Goal: Contribute content

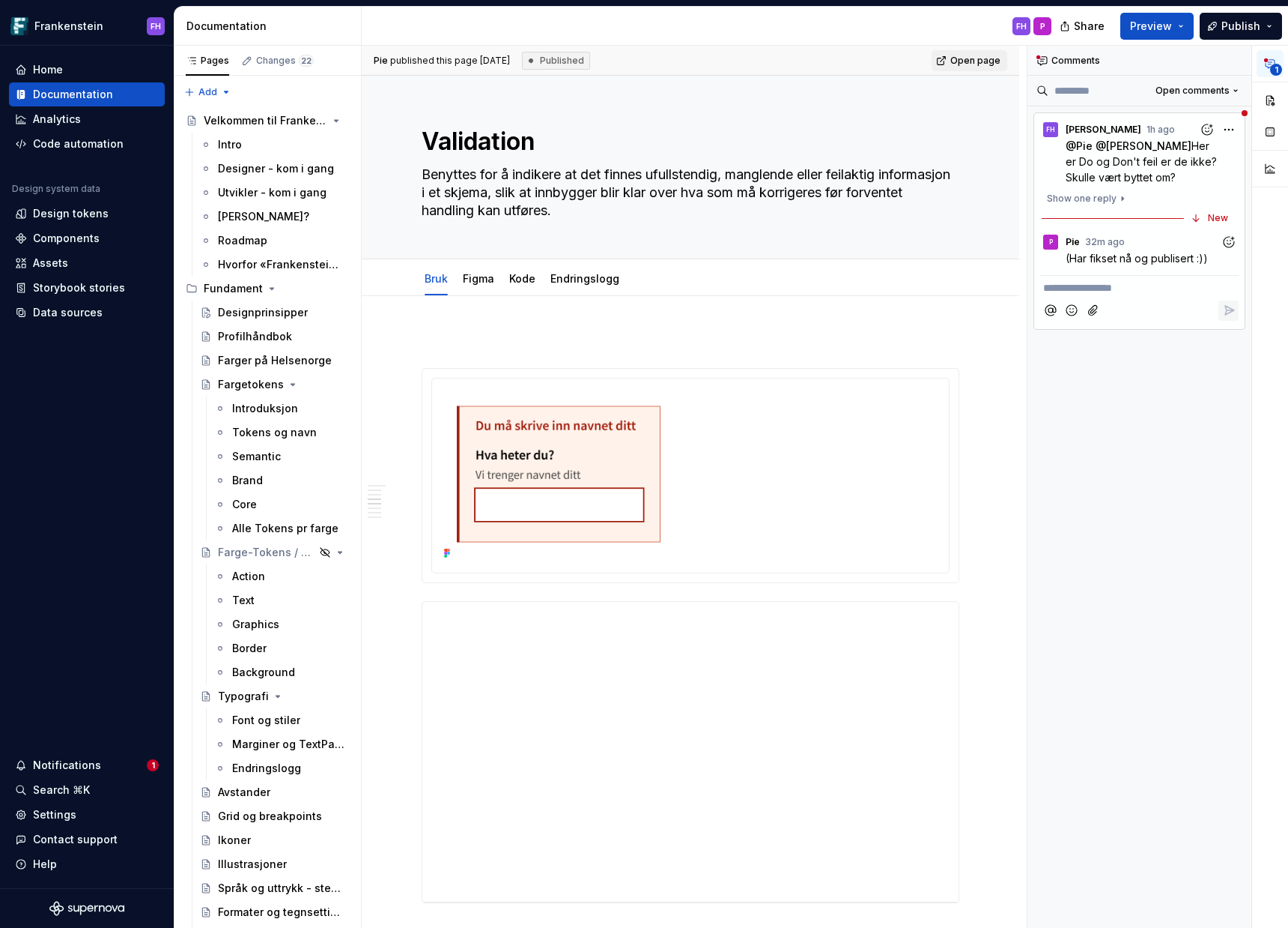
scroll to position [7, 0]
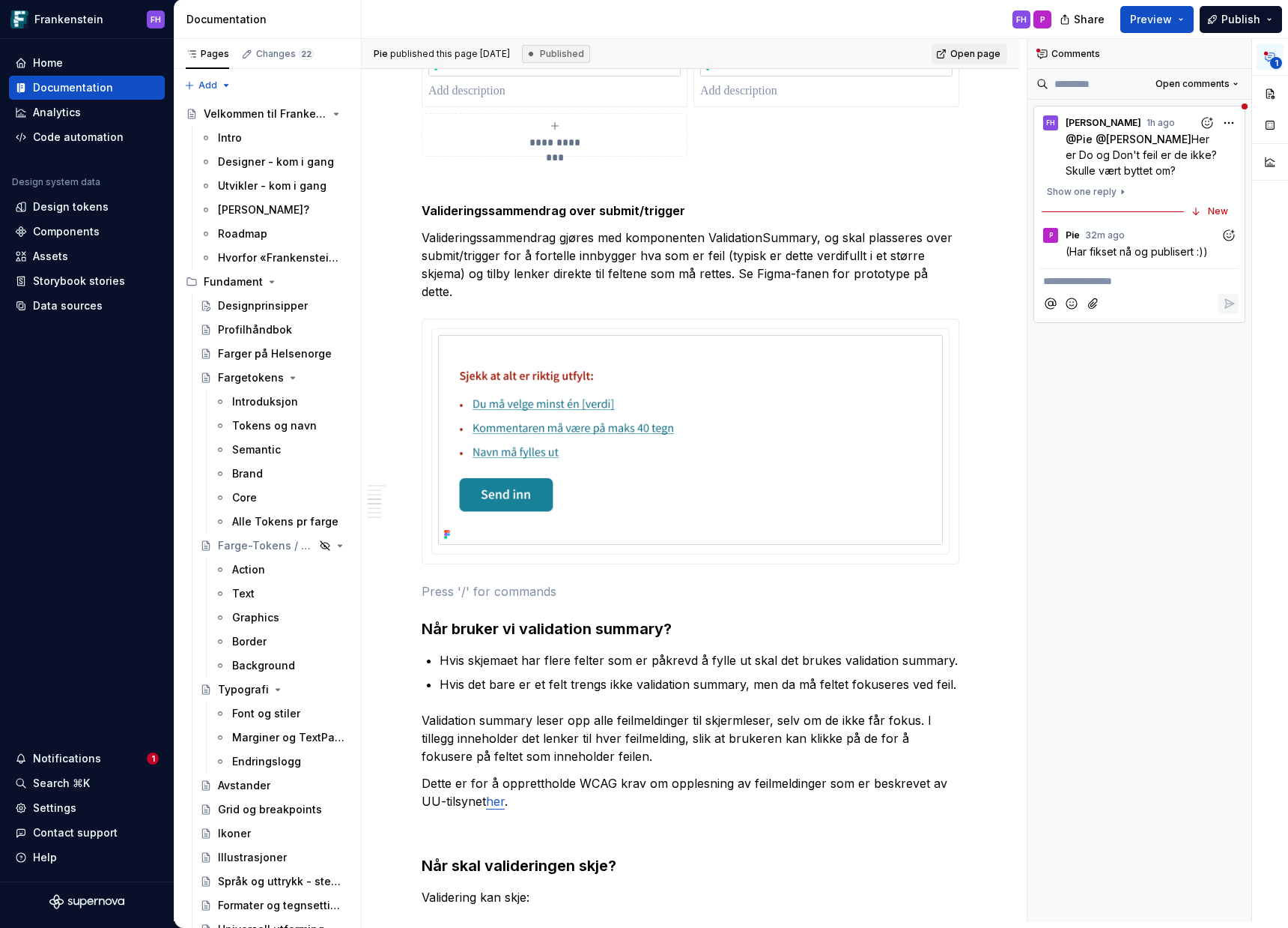
click at [1230, 229] on icon "Add reaction" at bounding box center [1229, 234] width 10 height 10
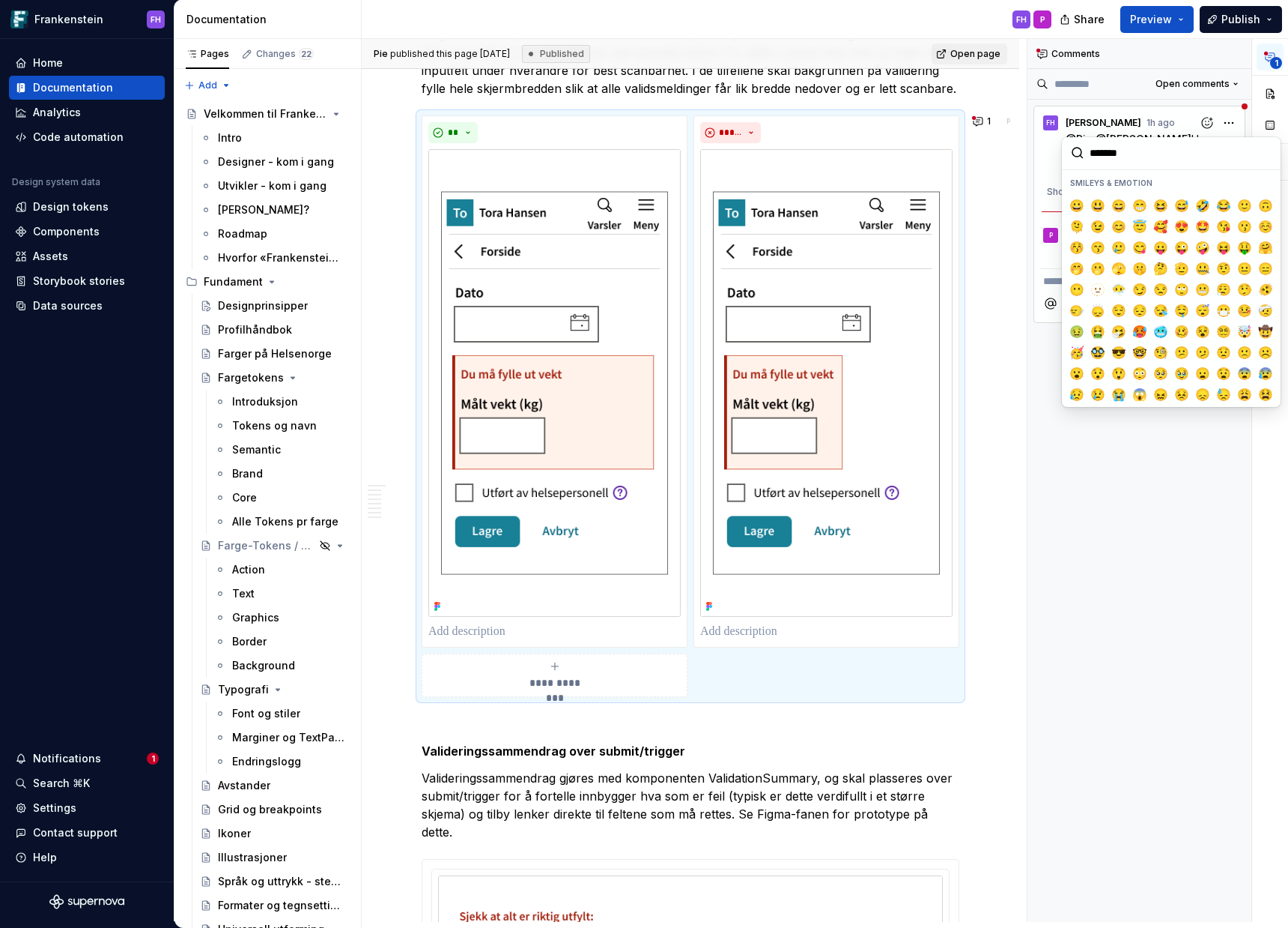
scroll to position [0, 0]
type input "***"
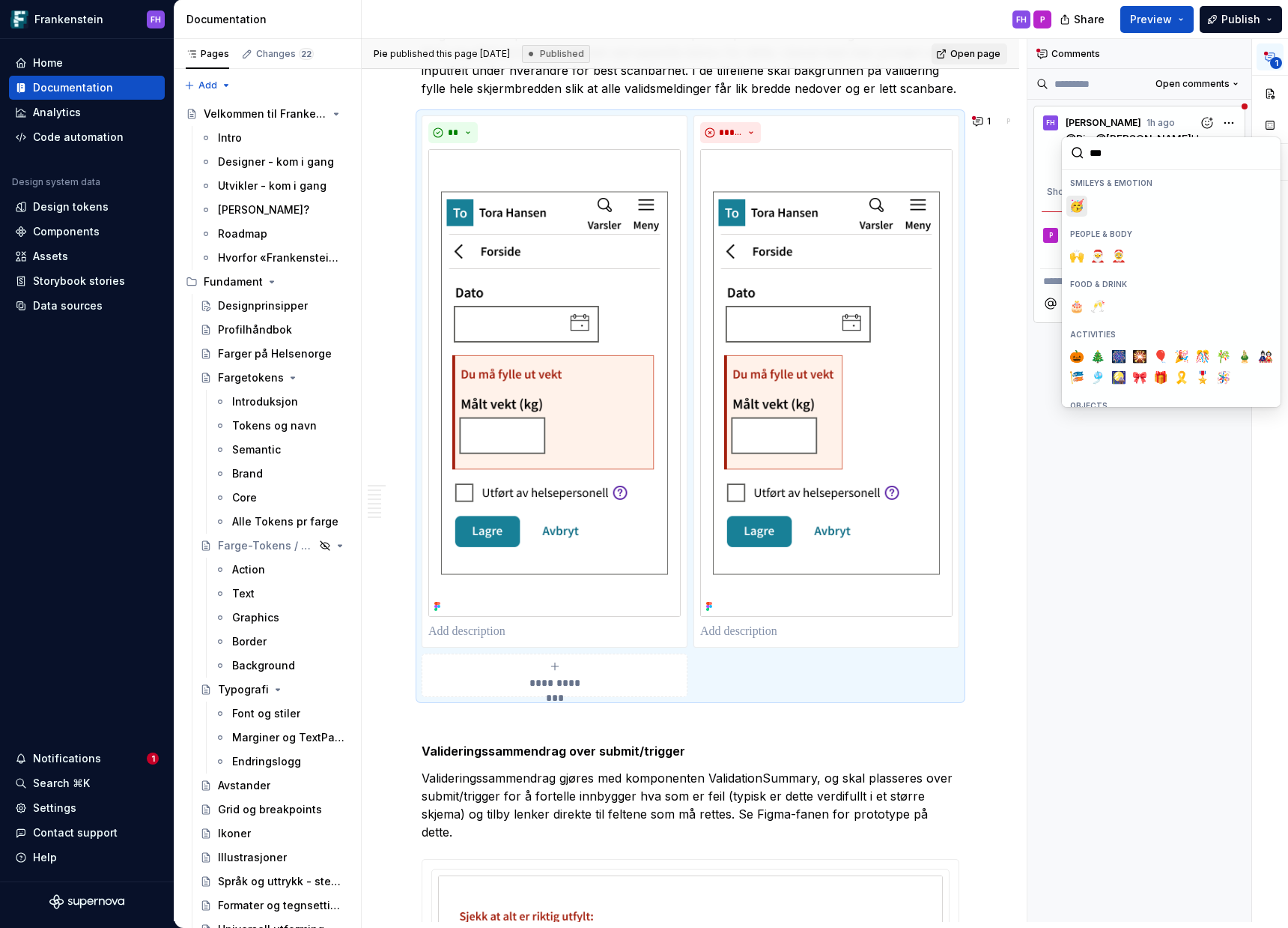
click at [1083, 210] on span "🥳" at bounding box center [1077, 206] width 12 height 15
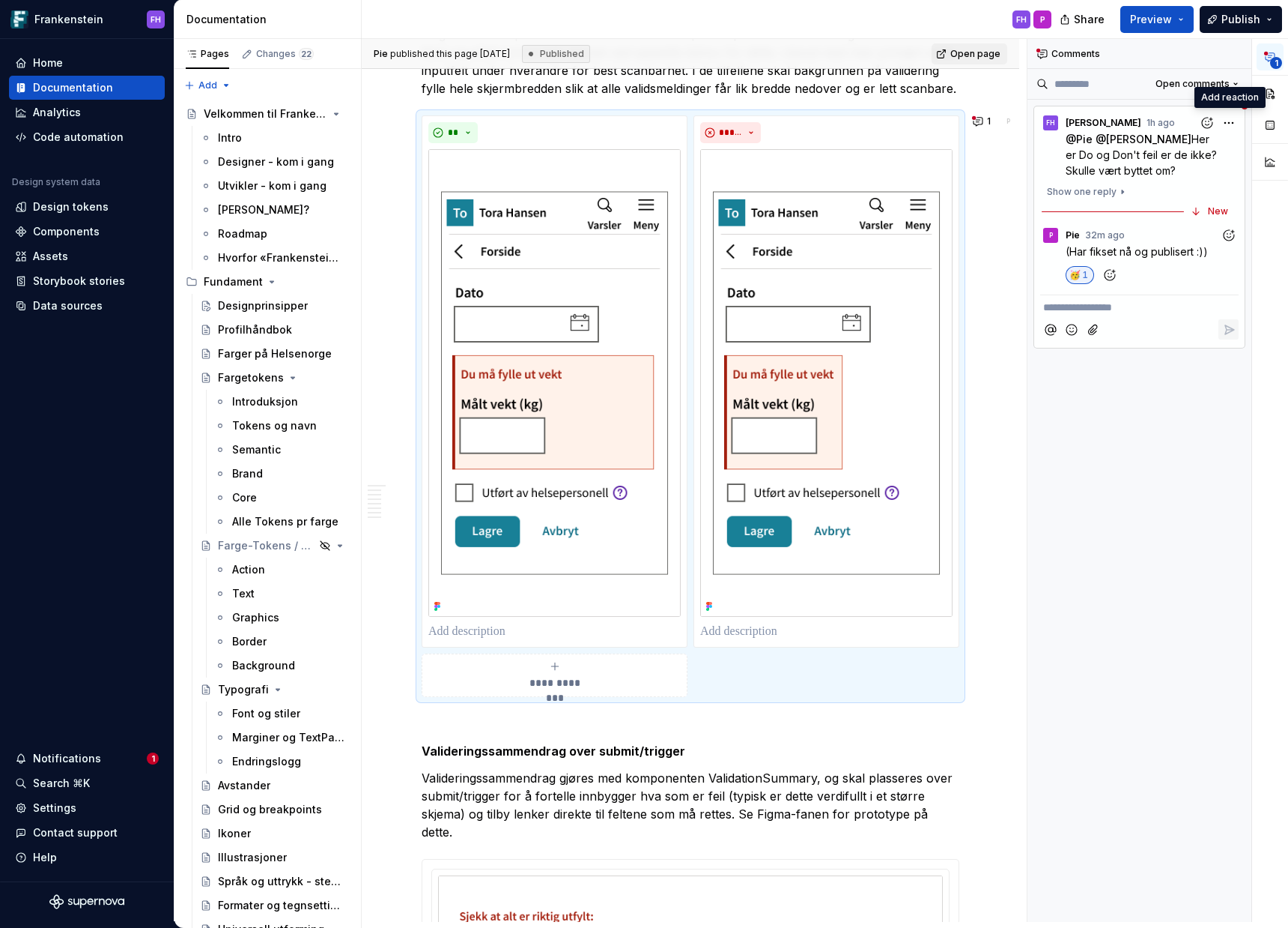
click at [1159, 266] on div "🥳 1" at bounding box center [1152, 275] width 173 height 18
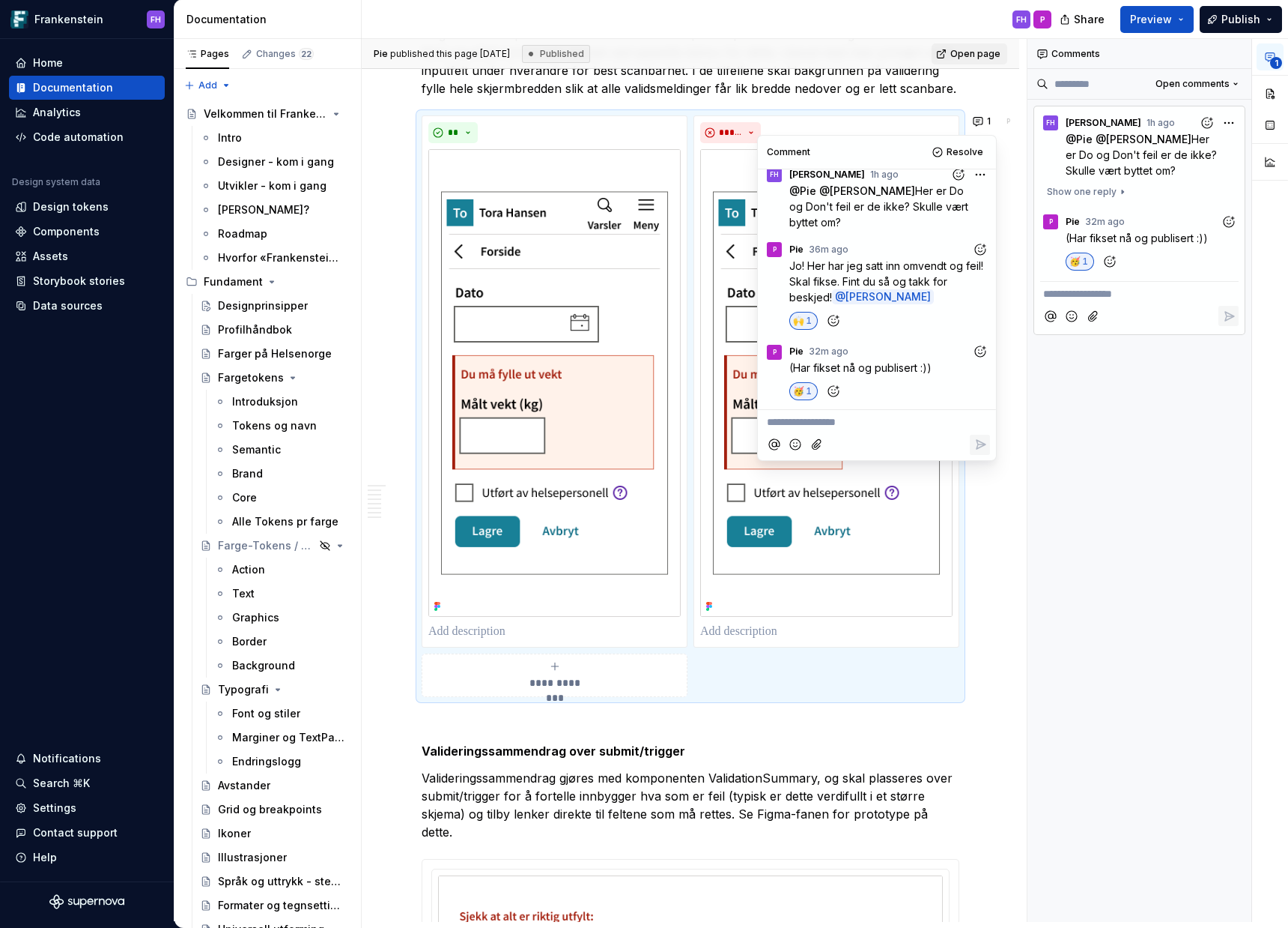
click at [1173, 440] on div "**********" at bounding box center [1140, 480] width 225 height 883
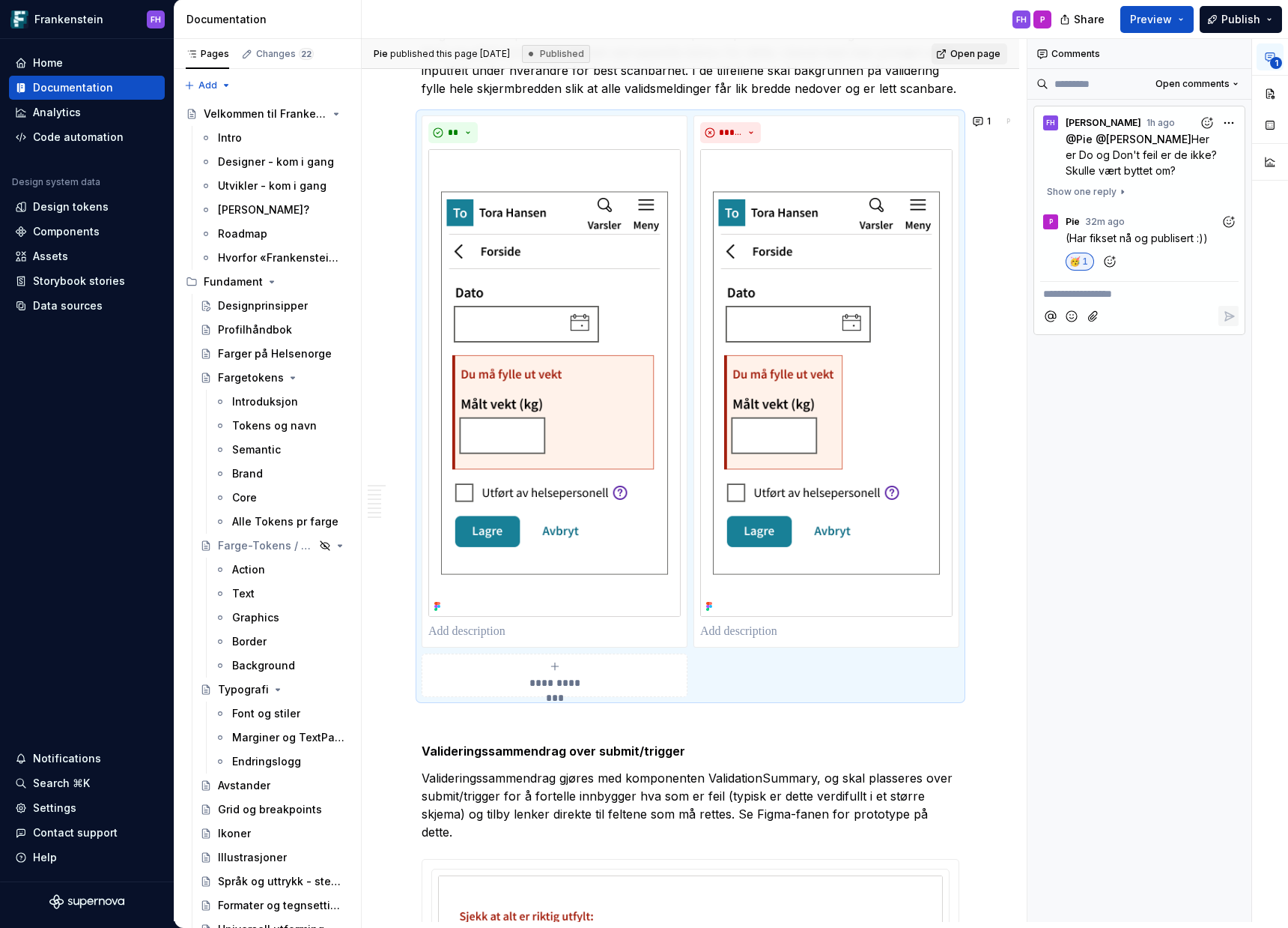
click at [1103, 430] on div "**********" at bounding box center [1140, 480] width 225 height 883
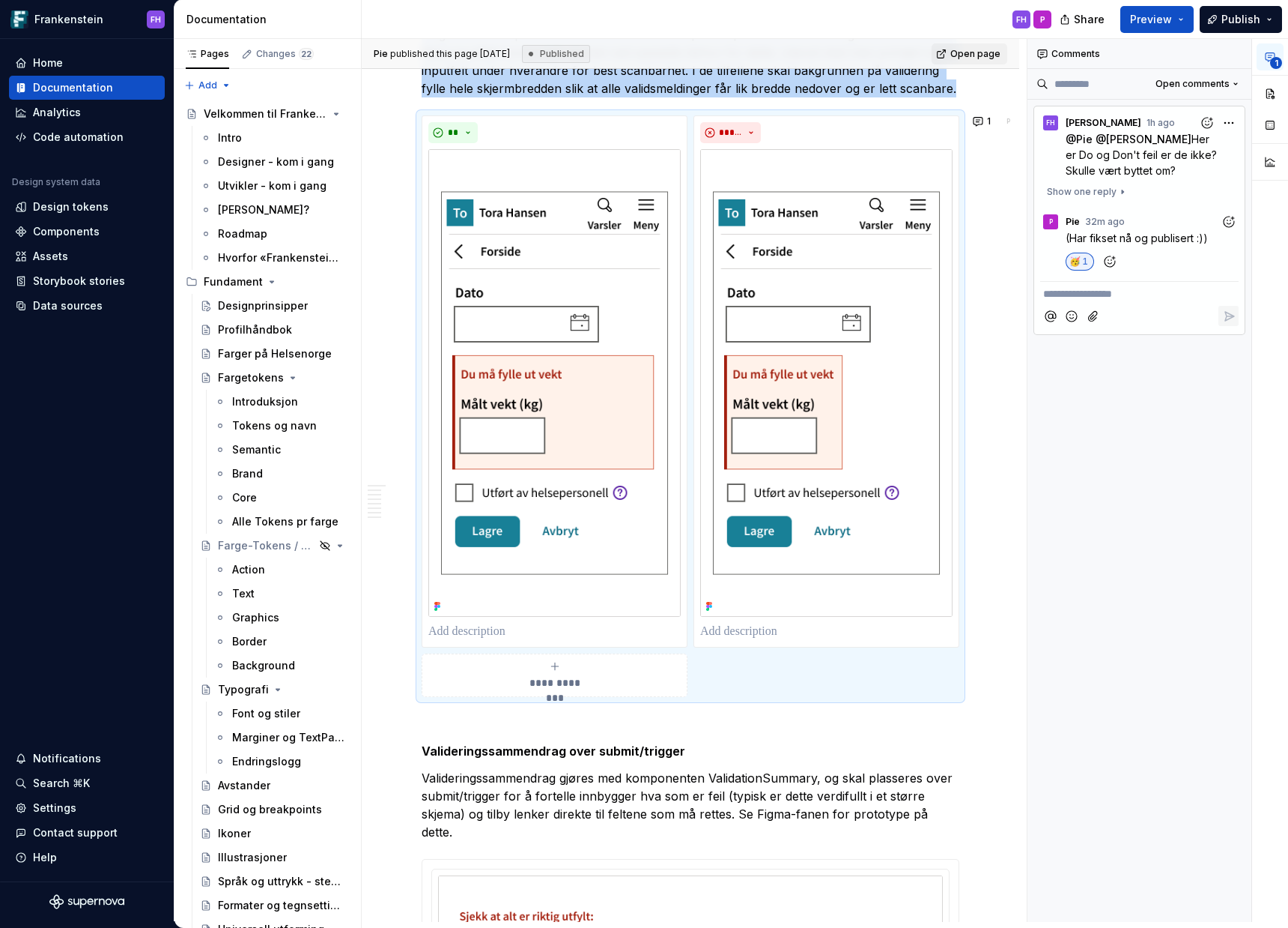
scroll to position [2359, 0]
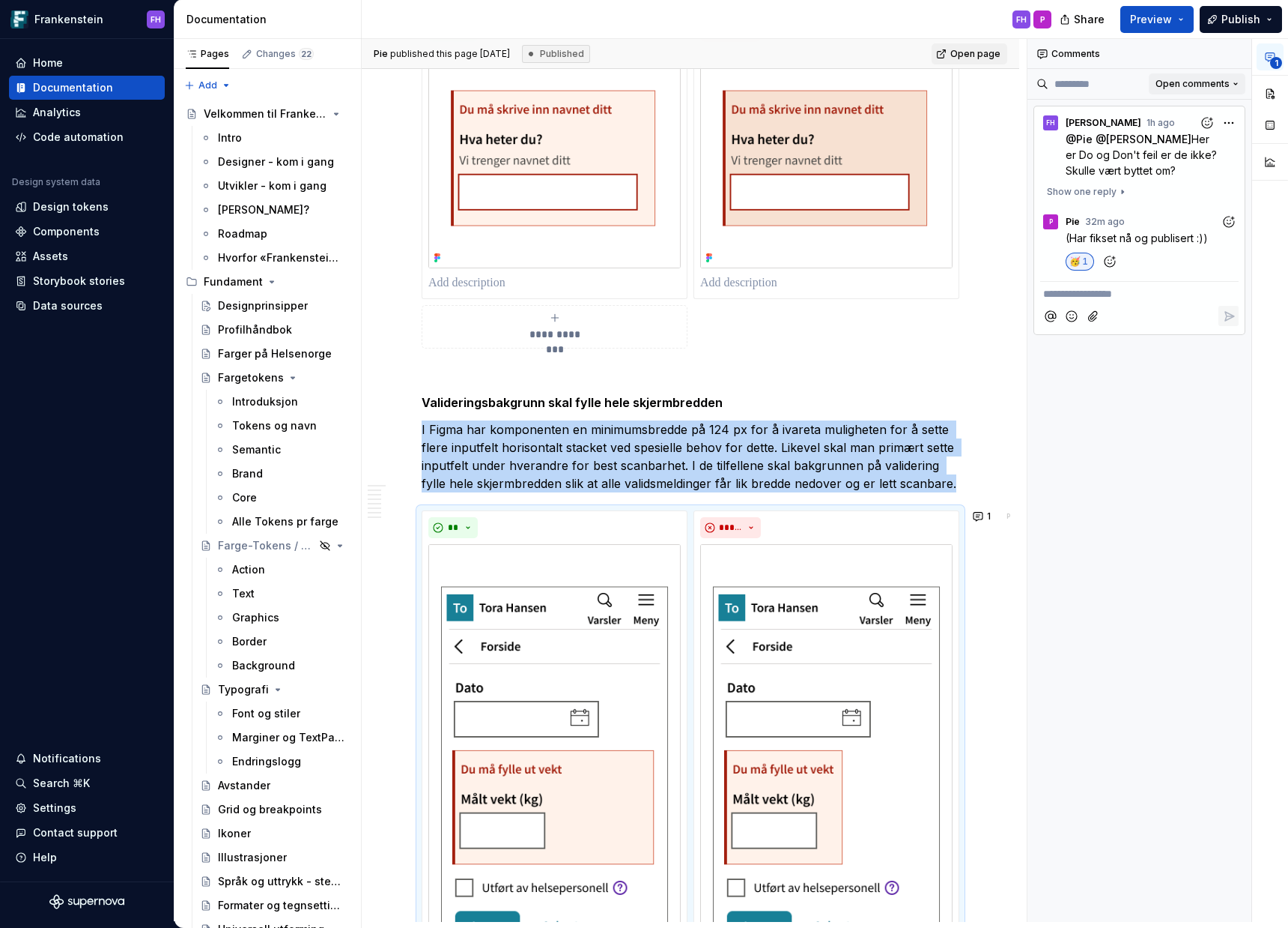
click at [1230, 87] on button "Open comments" at bounding box center [1197, 84] width 97 height 21
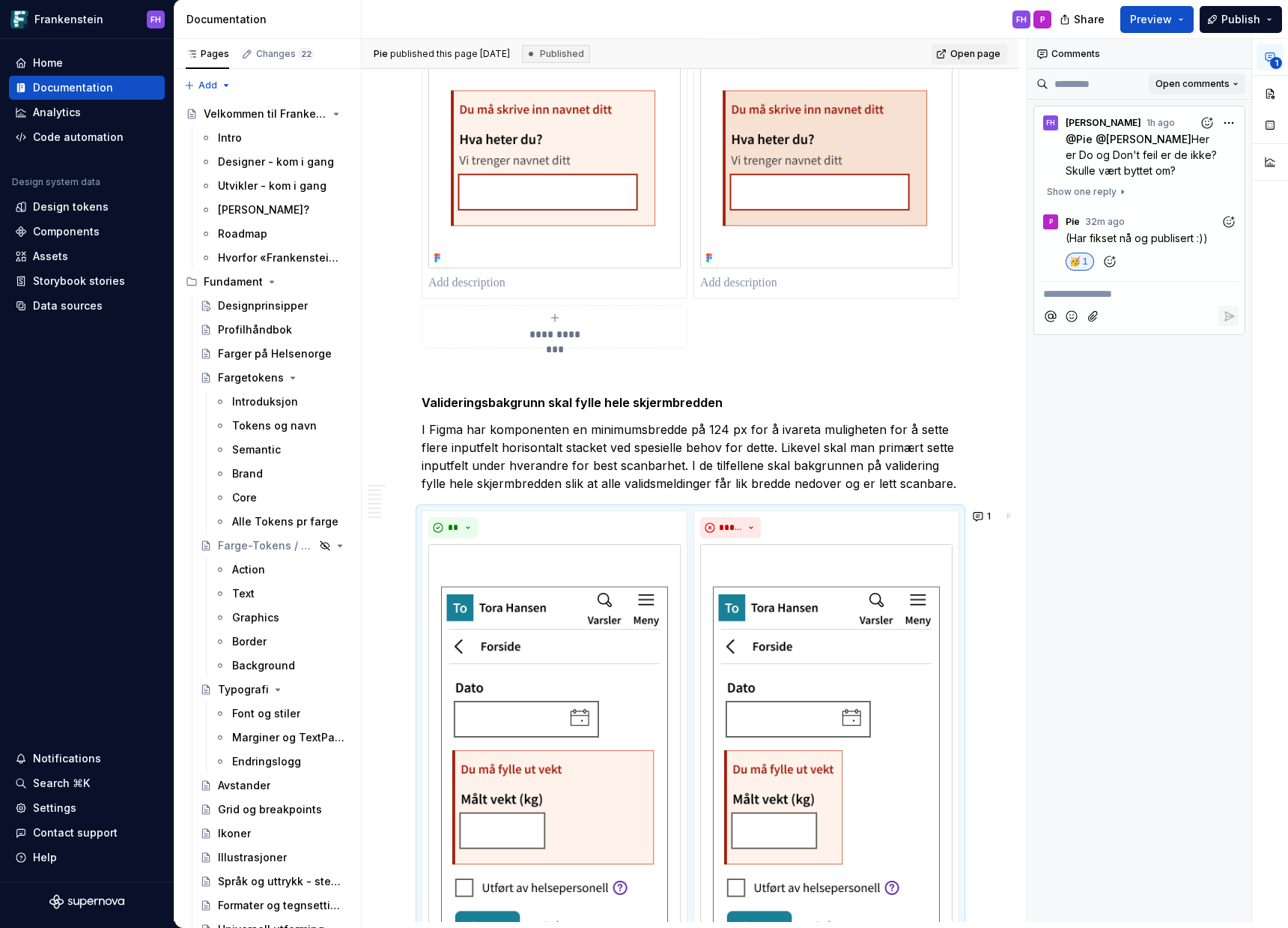
click at [1230, 87] on div "**********" at bounding box center [1157, 480] width 260 height 883
click at [1230, 126] on div "**********" at bounding box center [1157, 480] width 260 height 883
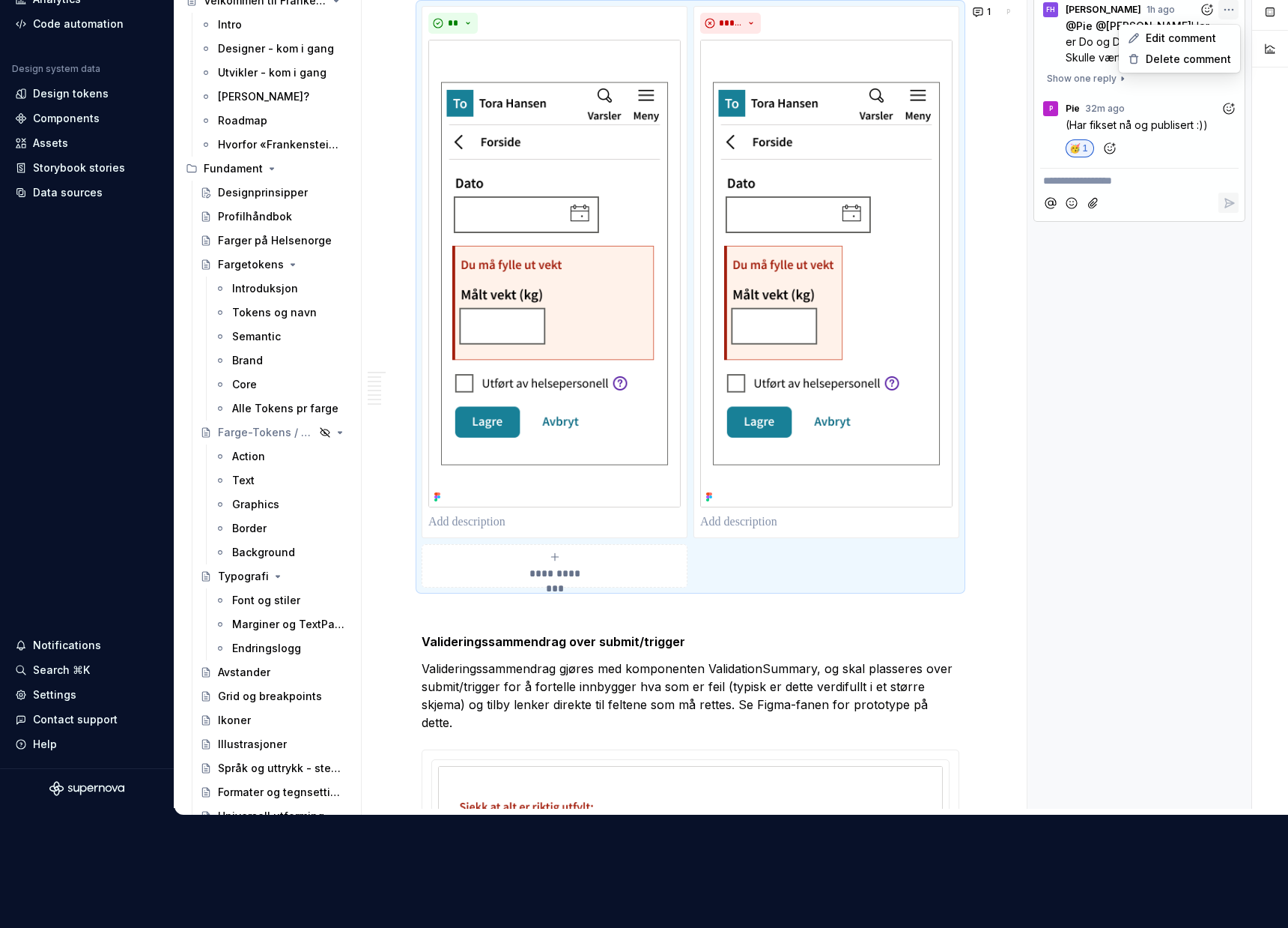
scroll to position [114, 0]
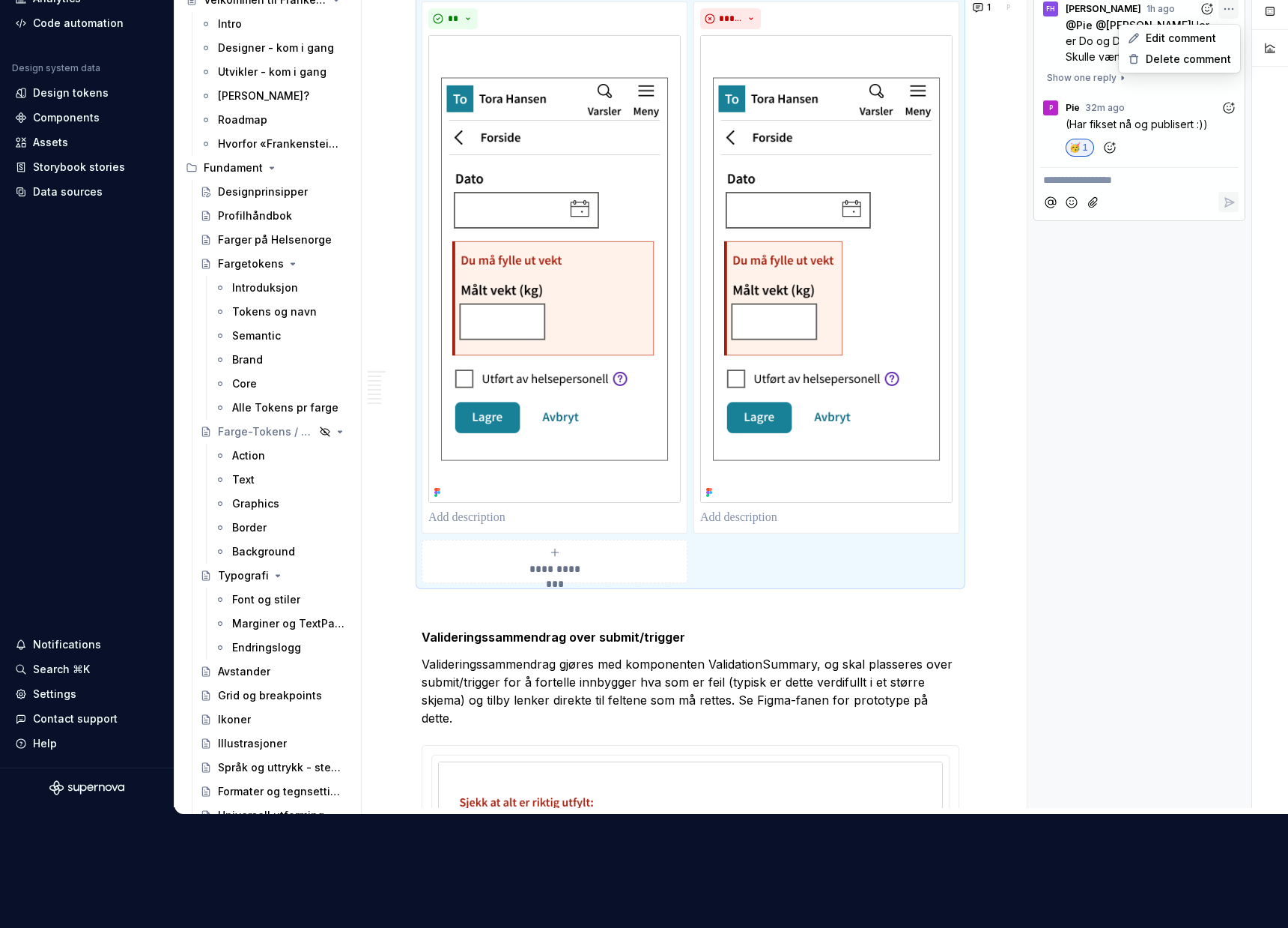
click at [1179, 321] on div "**********" at bounding box center [1157, 366] width 260 height 883
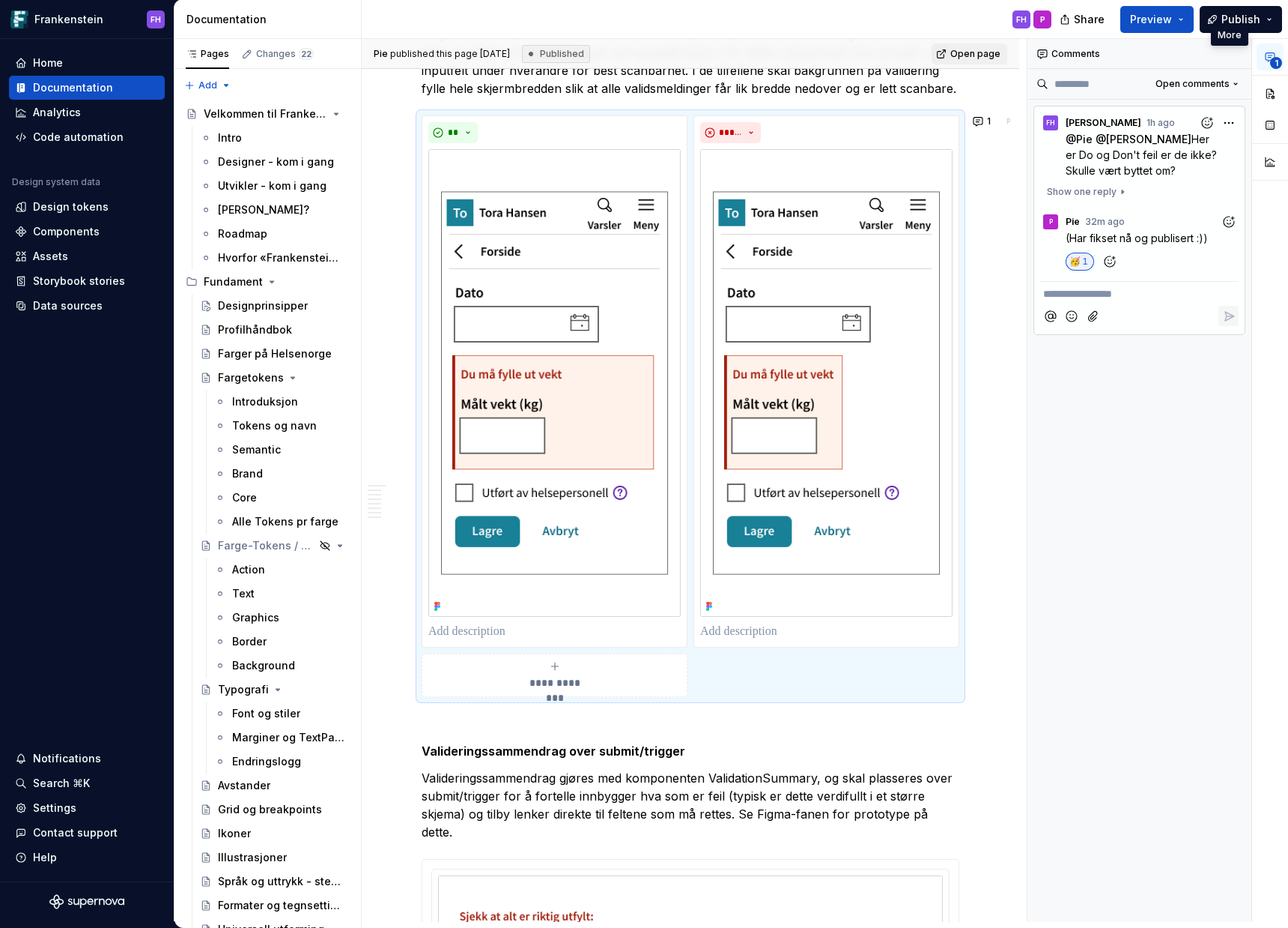
click at [1180, 232] on span "(Har fikset nå og publisert :))" at bounding box center [1137, 238] width 142 height 13
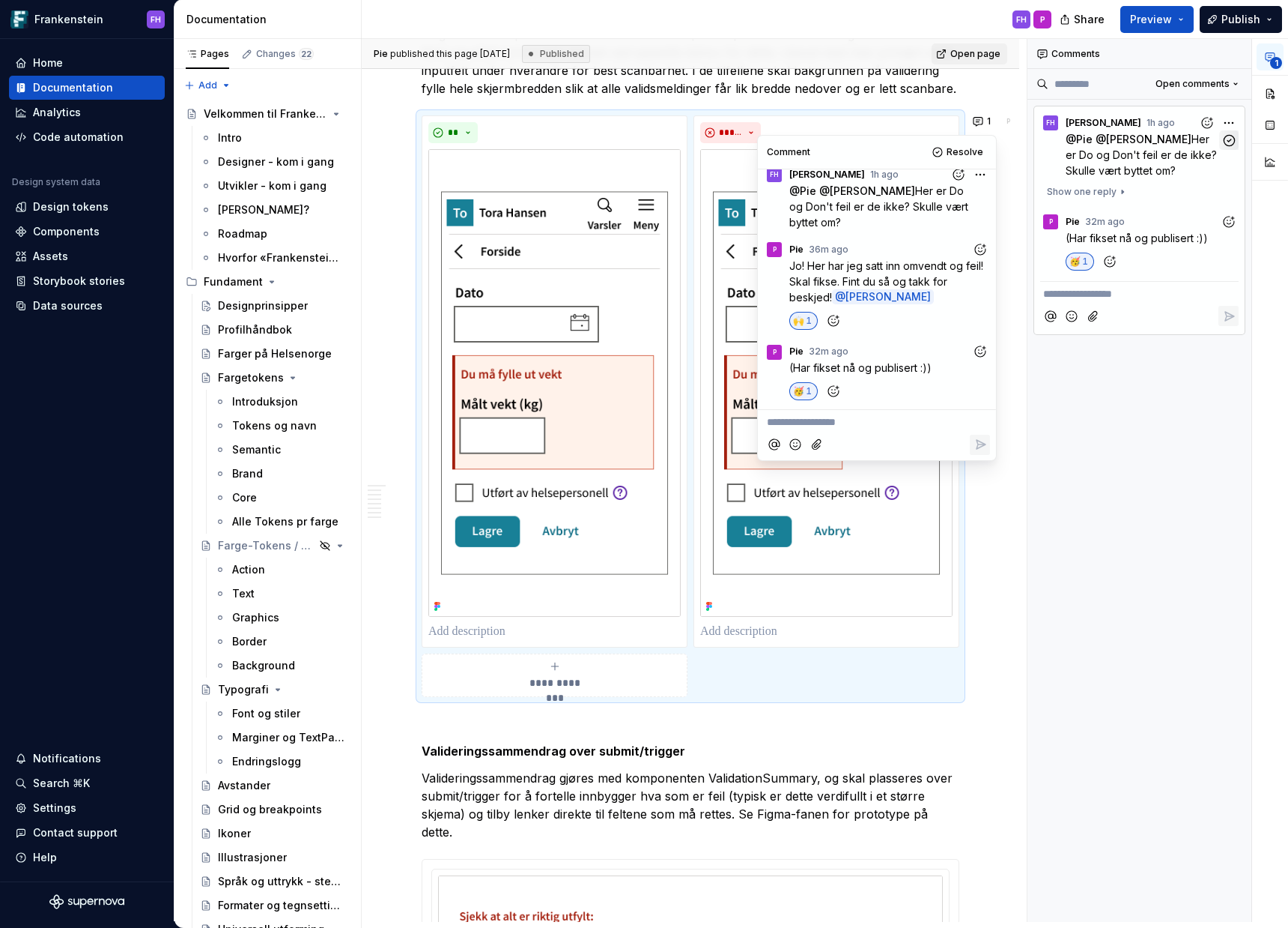
scroll to position [0, 0]
click at [1227, 145] on icon "button" at bounding box center [1229, 140] width 14 height 14
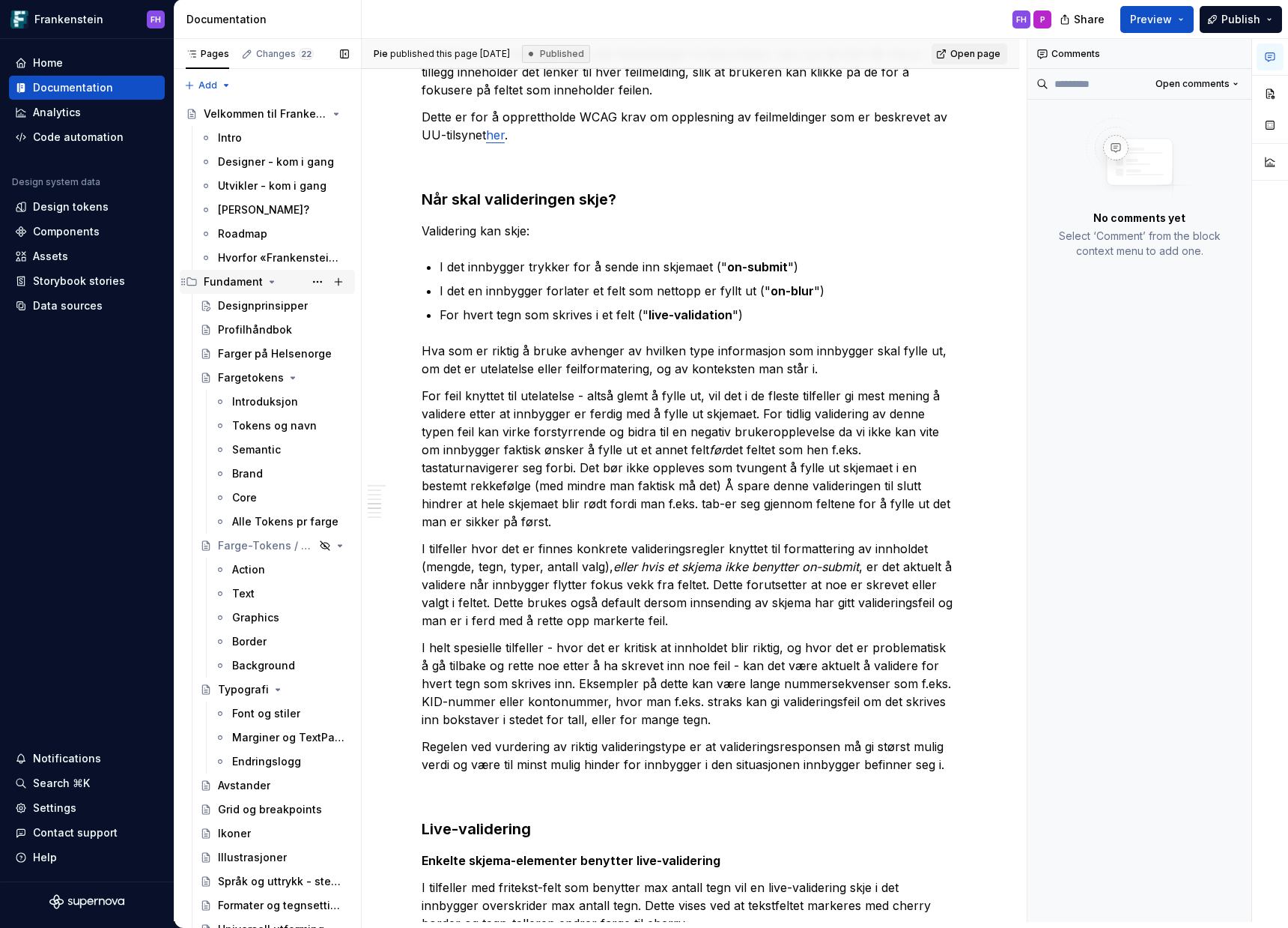
type textarea "*"
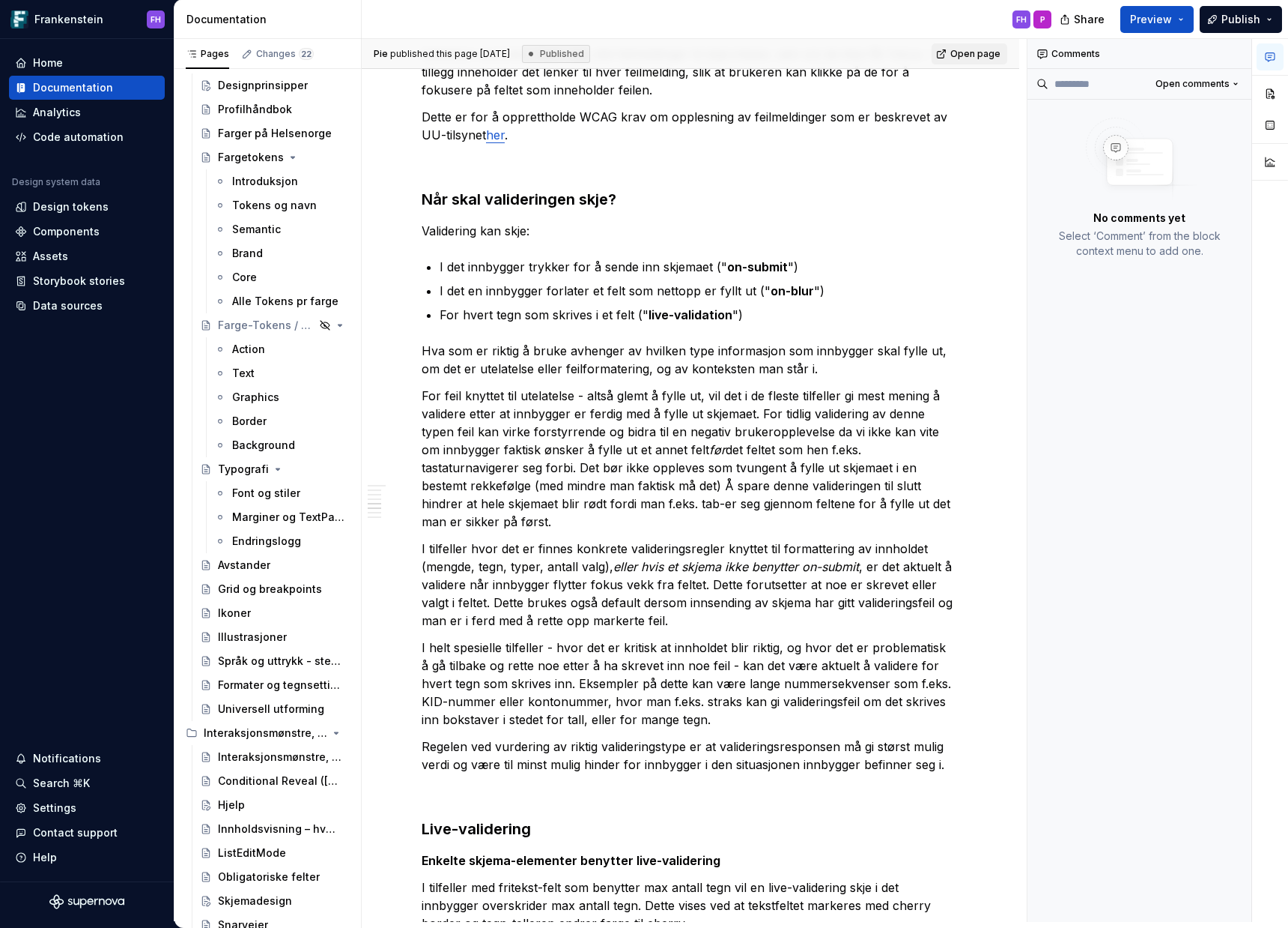
click at [449, 865] on html "Frankenstein FH Home Documentation Analytics Code automation Design system data…" at bounding box center [644, 464] width 1288 height 928
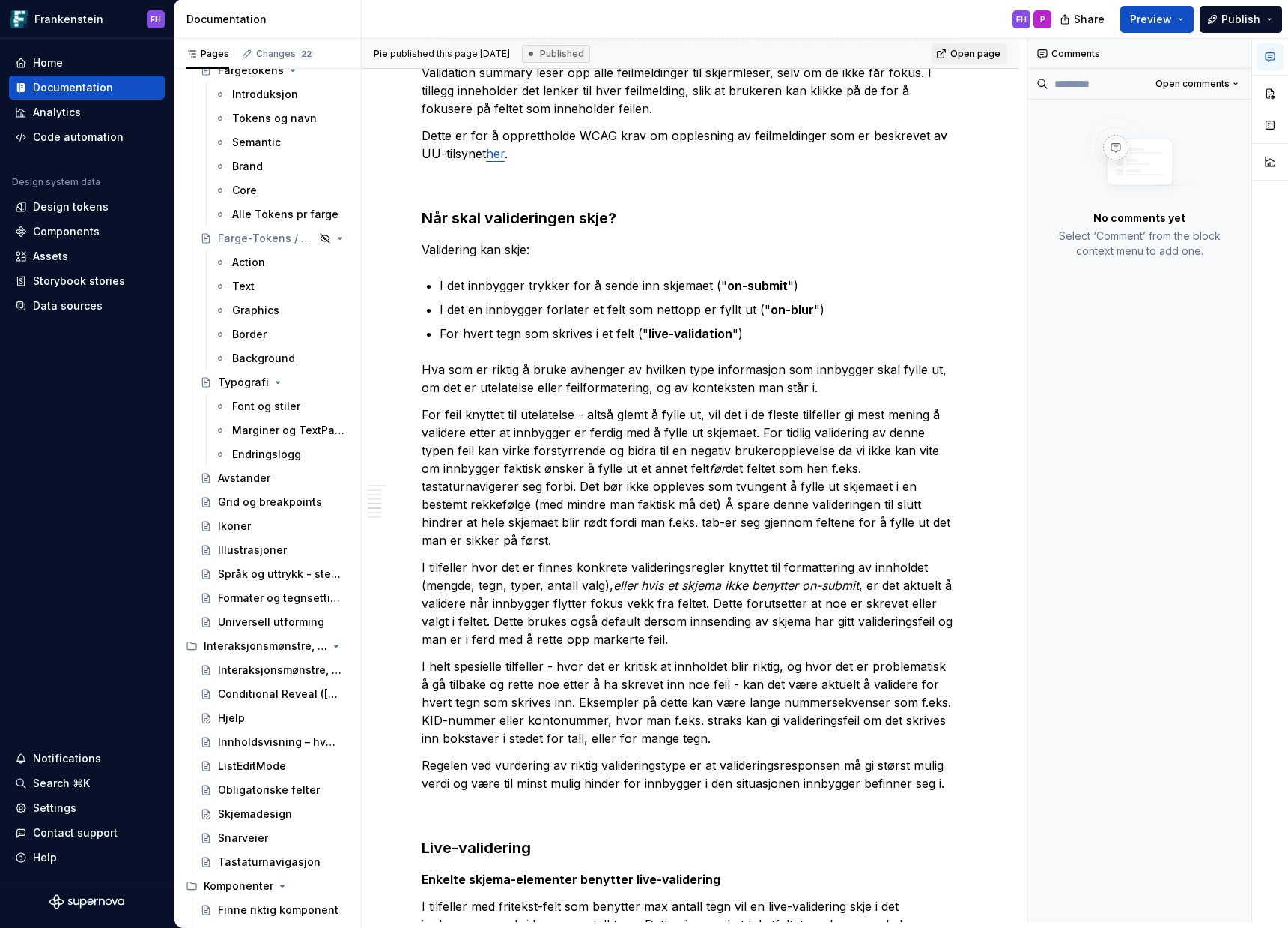
click at [542, 864] on html "Frankenstein FH Home Documentation Analytics Code automation Design system data…" at bounding box center [644, 464] width 1288 height 928
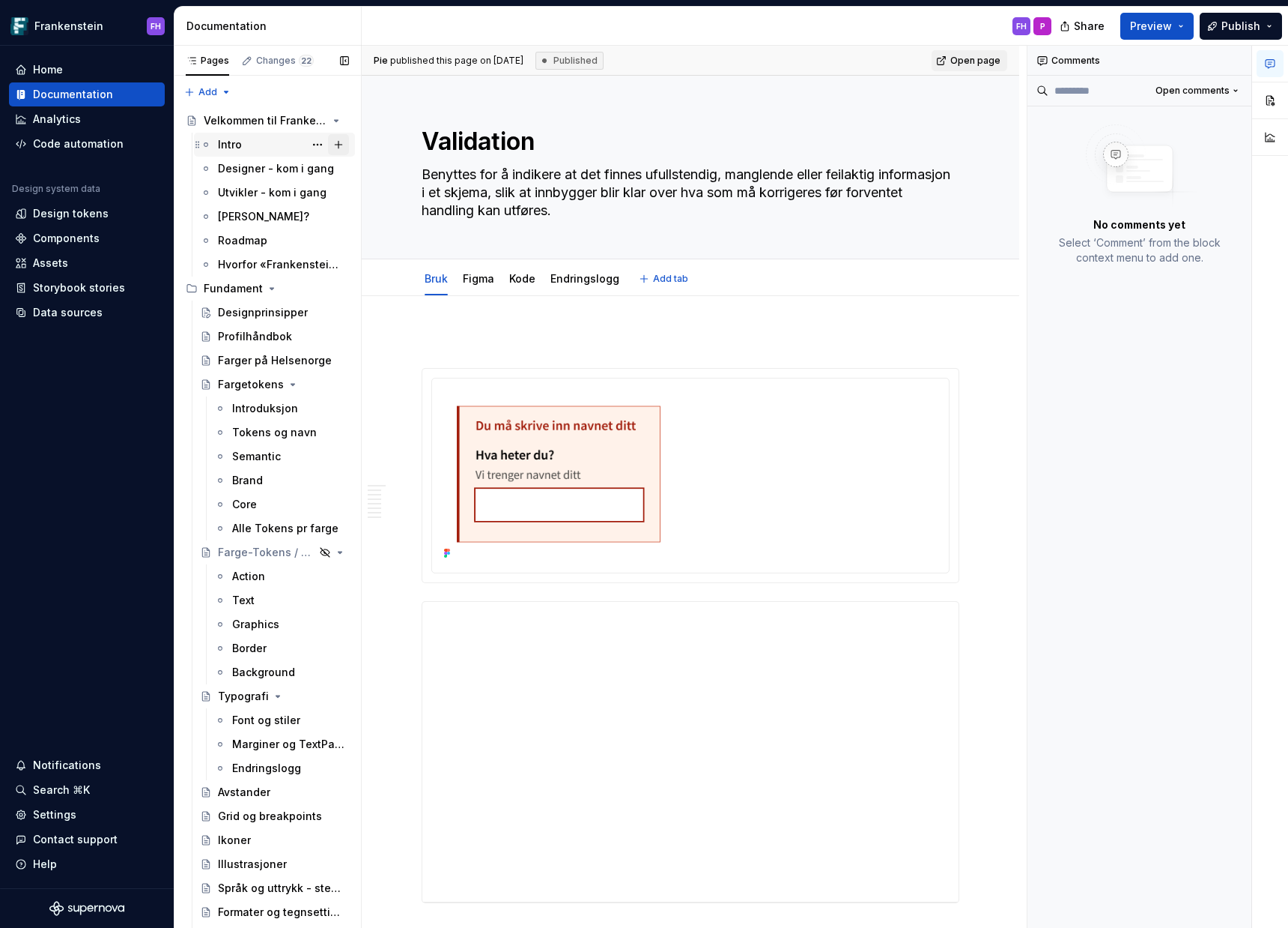
type textarea "*"
click at [296, 269] on div "Hvorfor «Frankenstein»?" at bounding box center [283, 264] width 131 height 21
click at [272, 265] on div "Hvorfor «Frankenstein»?" at bounding box center [261, 265] width 86 height 15
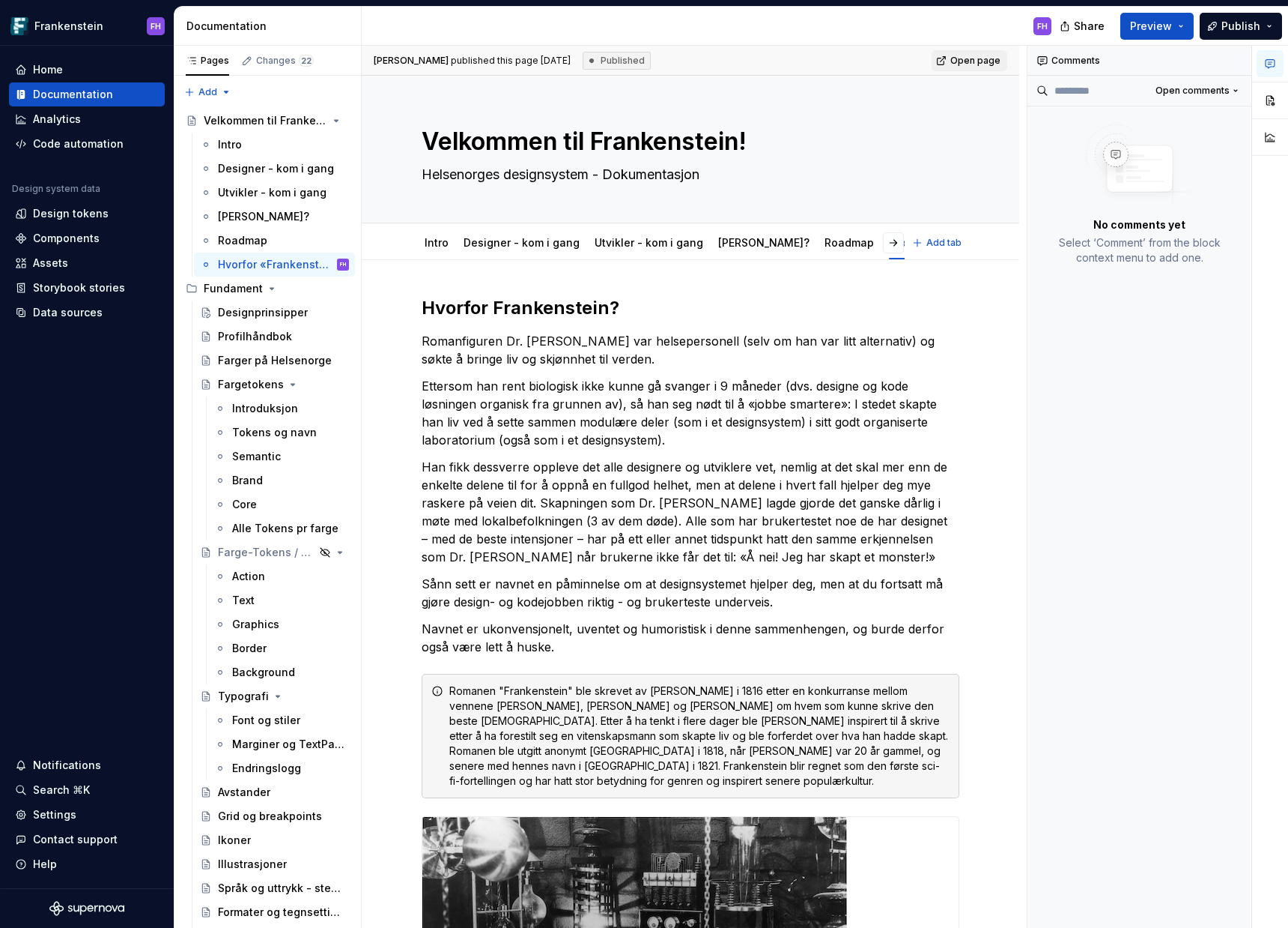
click at [362, 252] on div "Intro Designer - kom i gang Utvikler - kom i gang Hvordan endre Frankenstein? R…" at bounding box center [691, 241] width 658 height 36
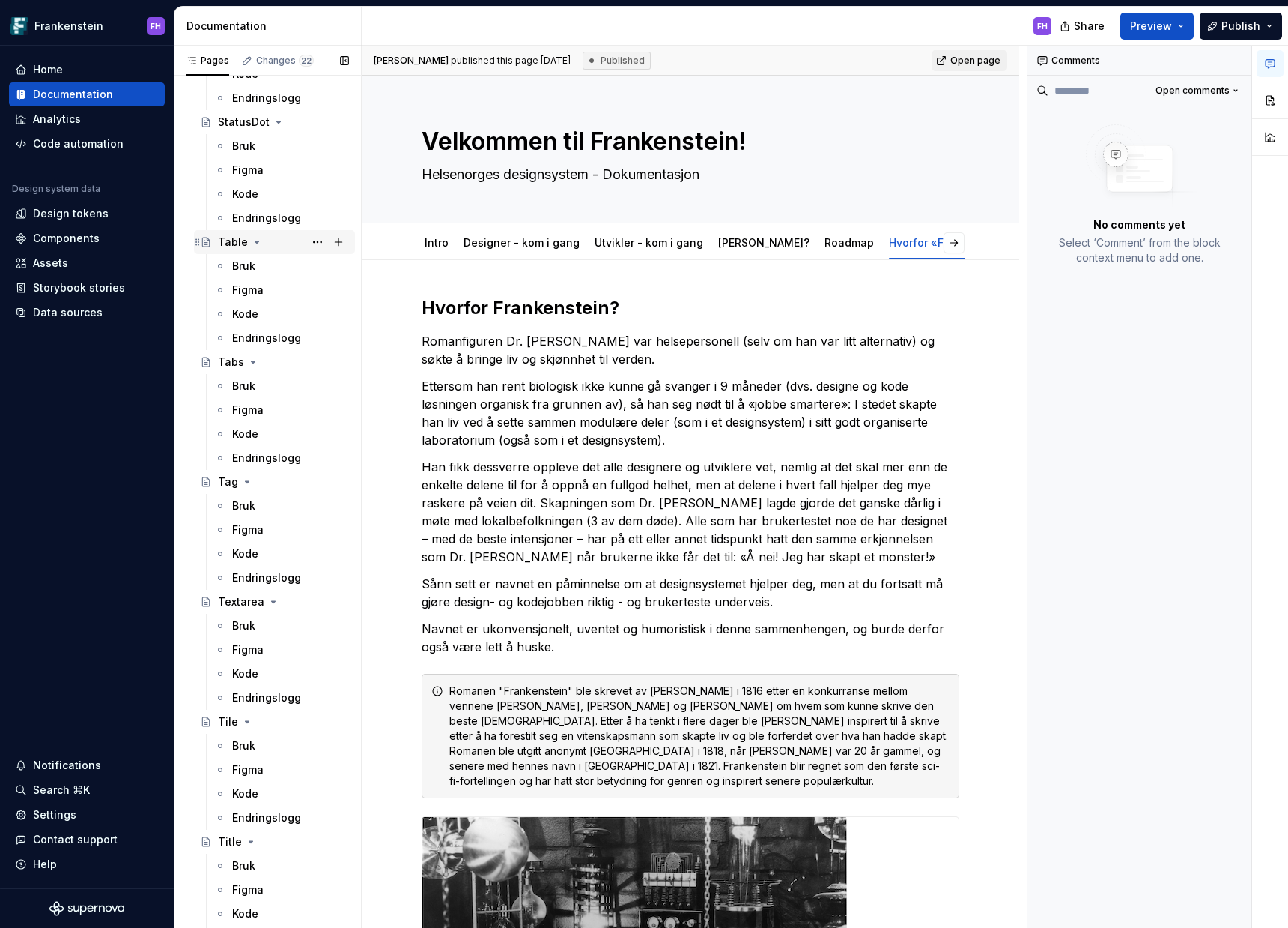
scroll to position [7786, 0]
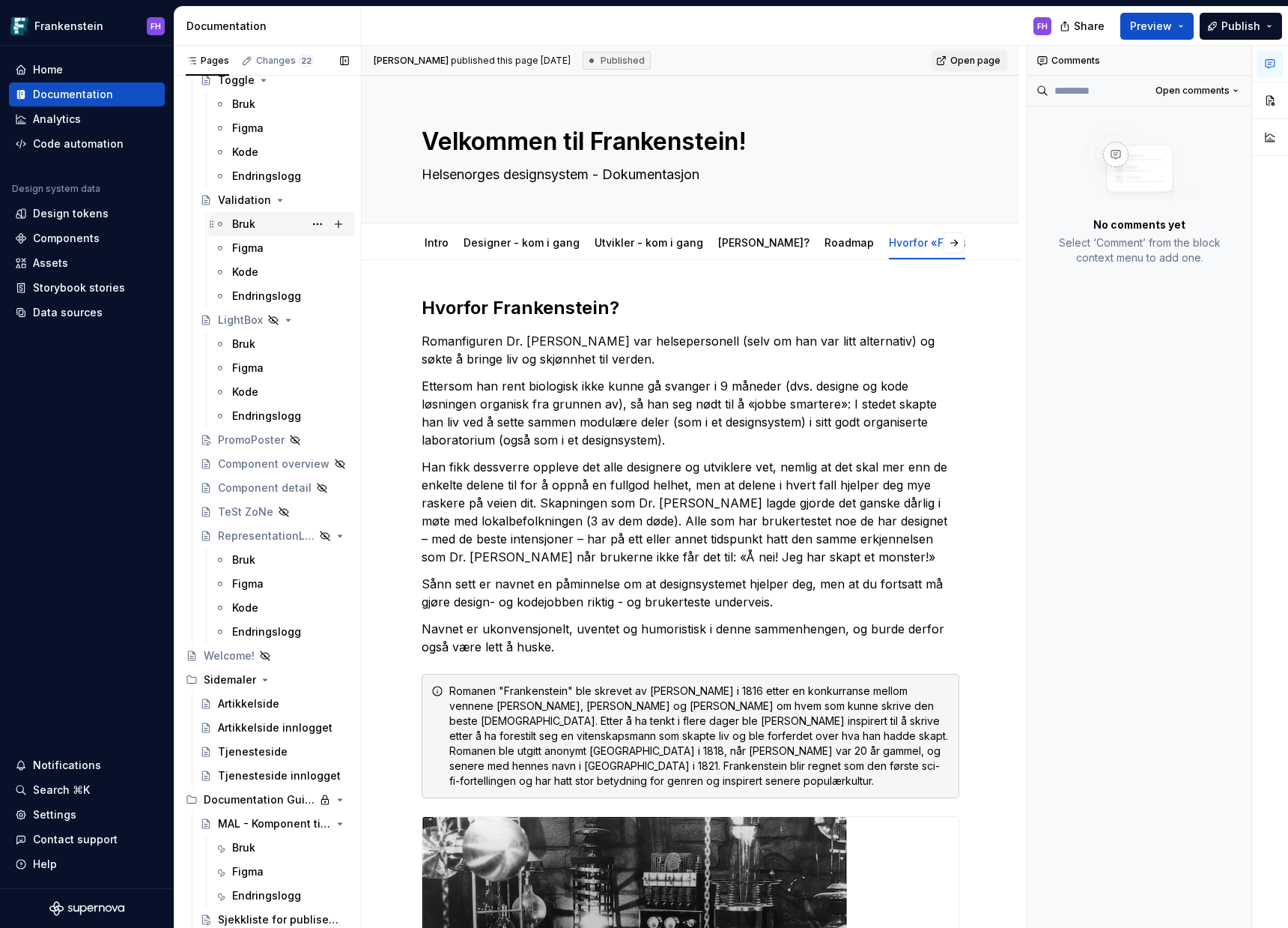
click at [254, 228] on div "Bruk" at bounding box center [243, 224] width 23 height 15
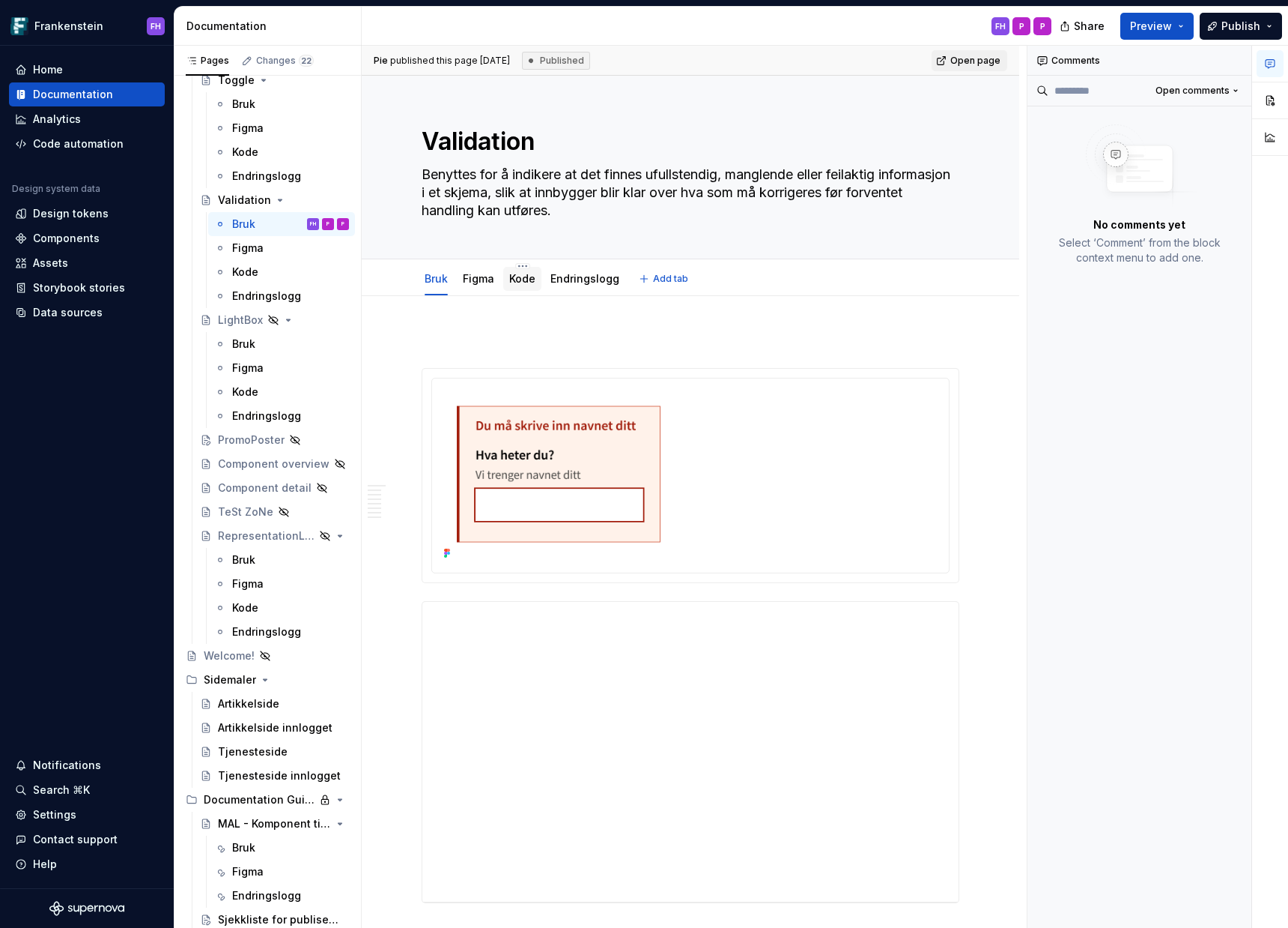
click at [510, 282] on link "Kode" at bounding box center [522, 278] width 26 height 13
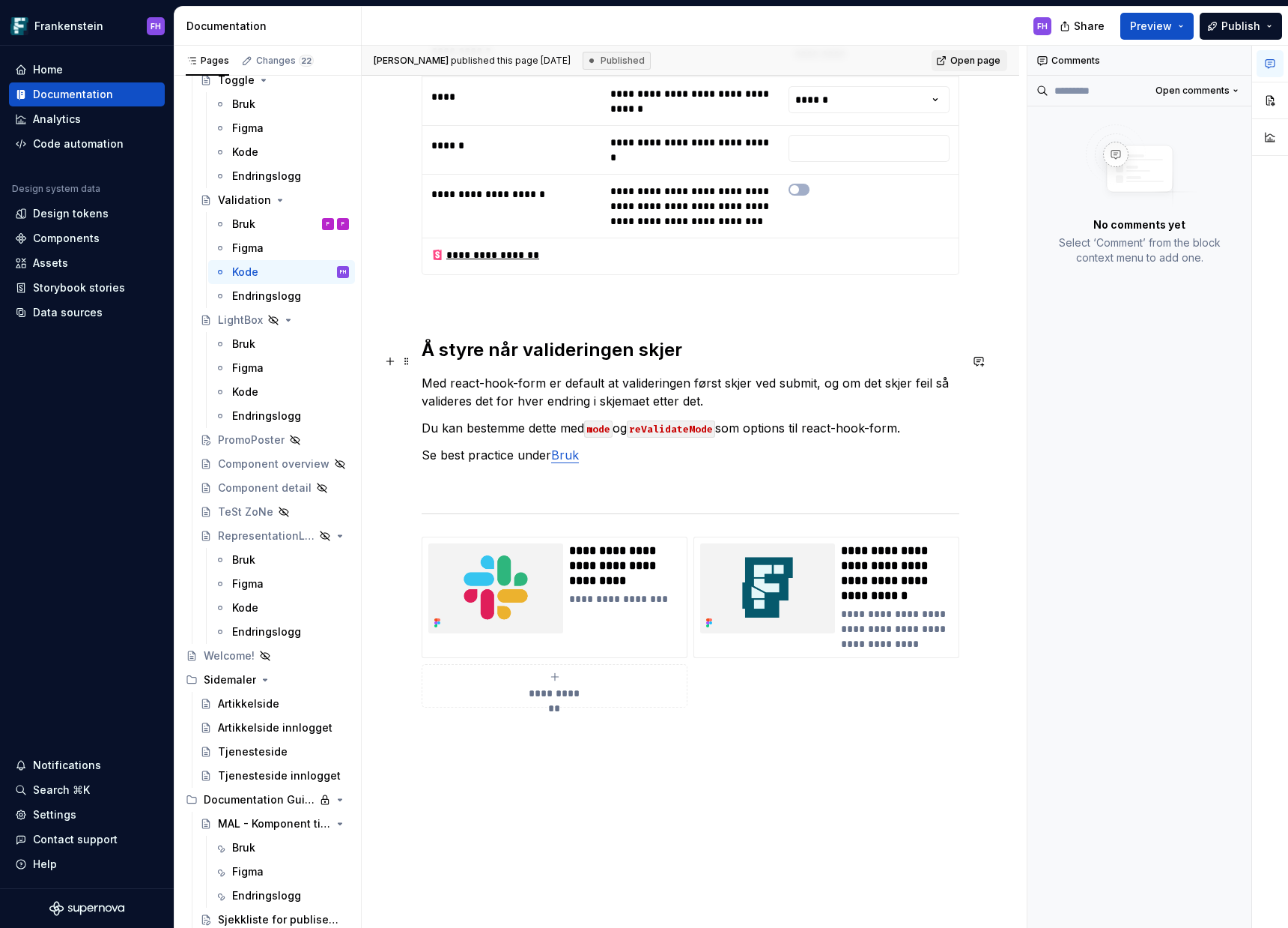
scroll to position [1558, 0]
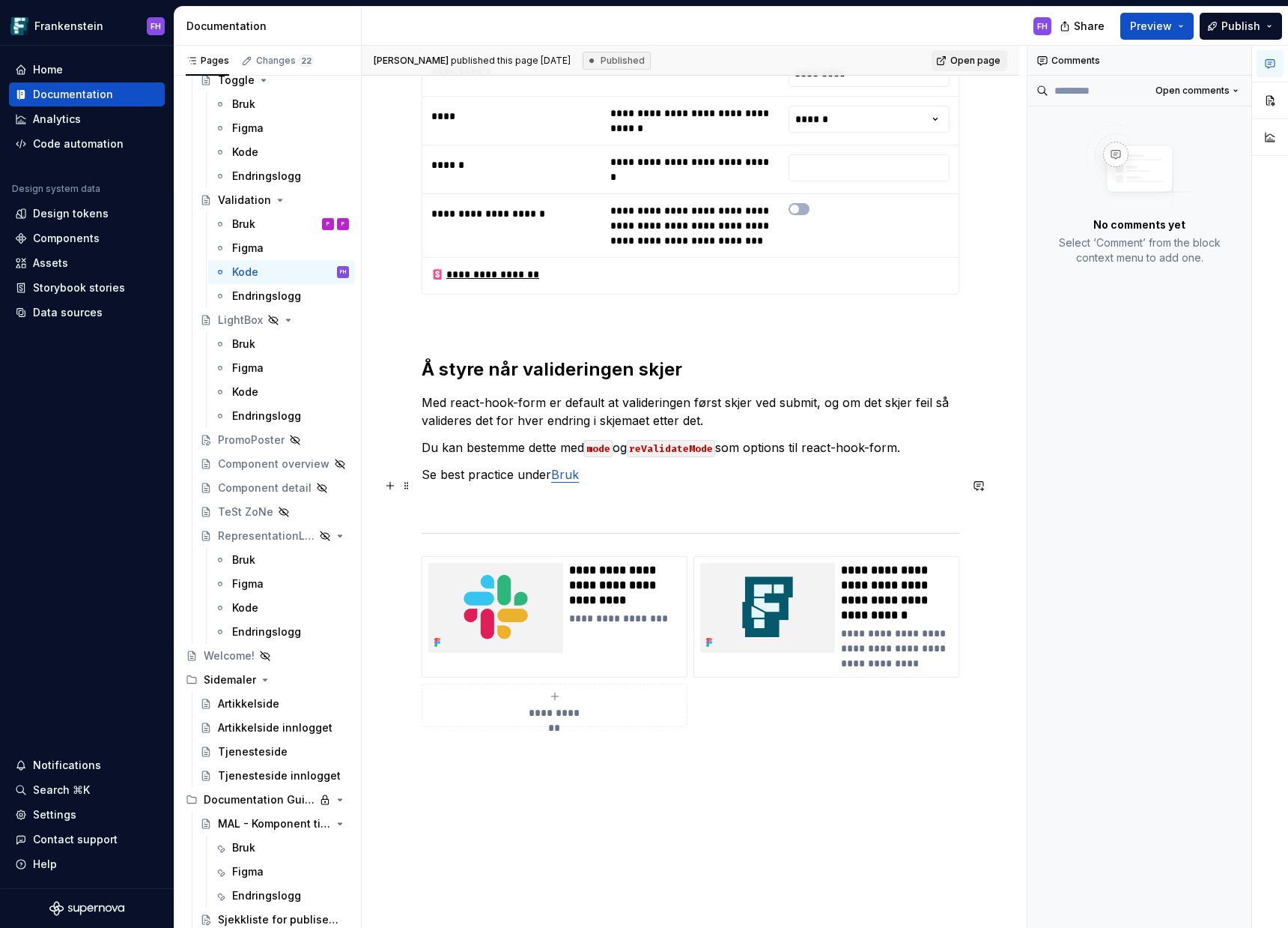
click at [633, 484] on p "Se best practice under Bruk" at bounding box center [690, 474] width 538 height 18
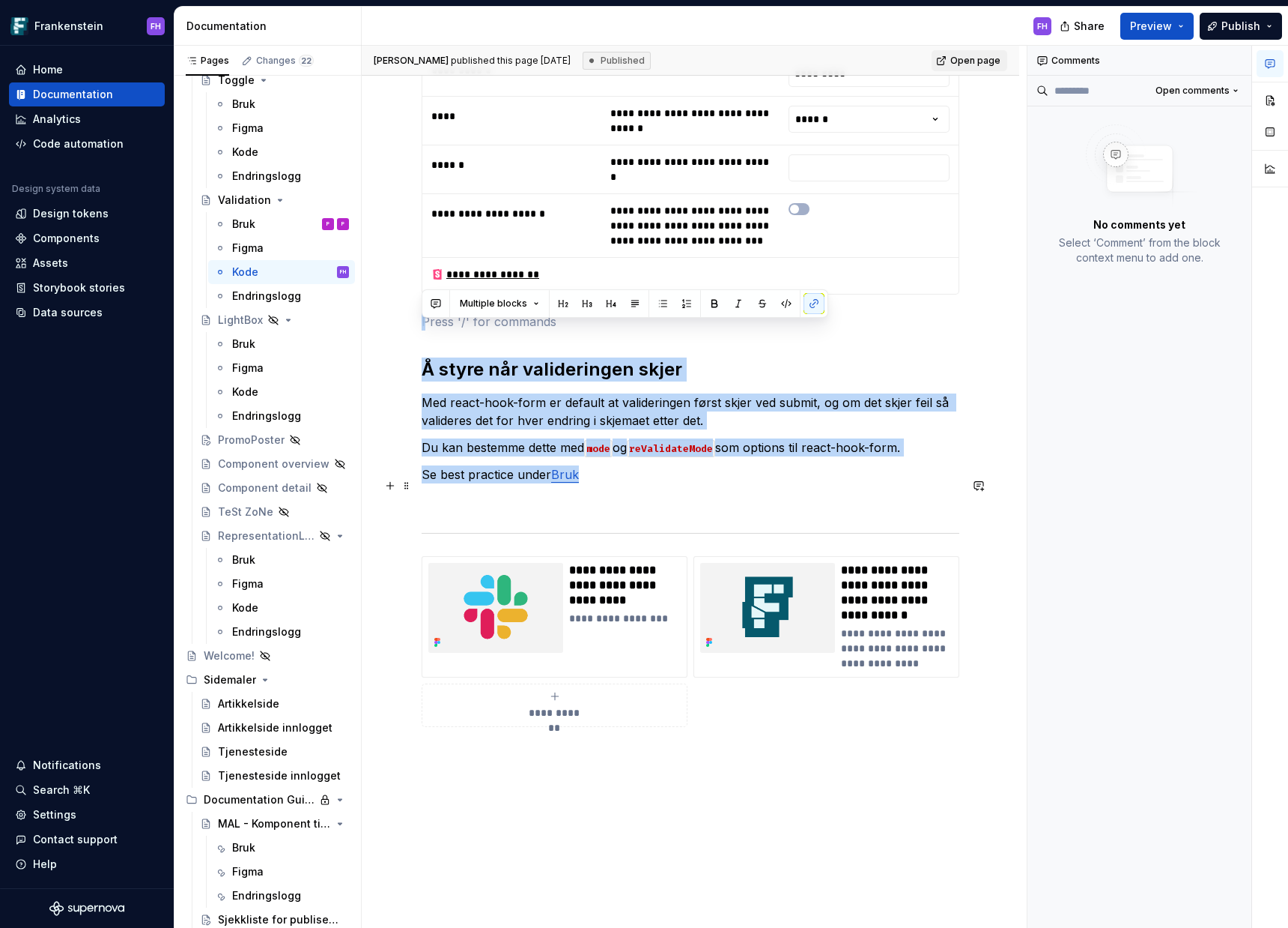
click at [633, 484] on p "Se best practice under Bruk" at bounding box center [690, 474] width 538 height 18
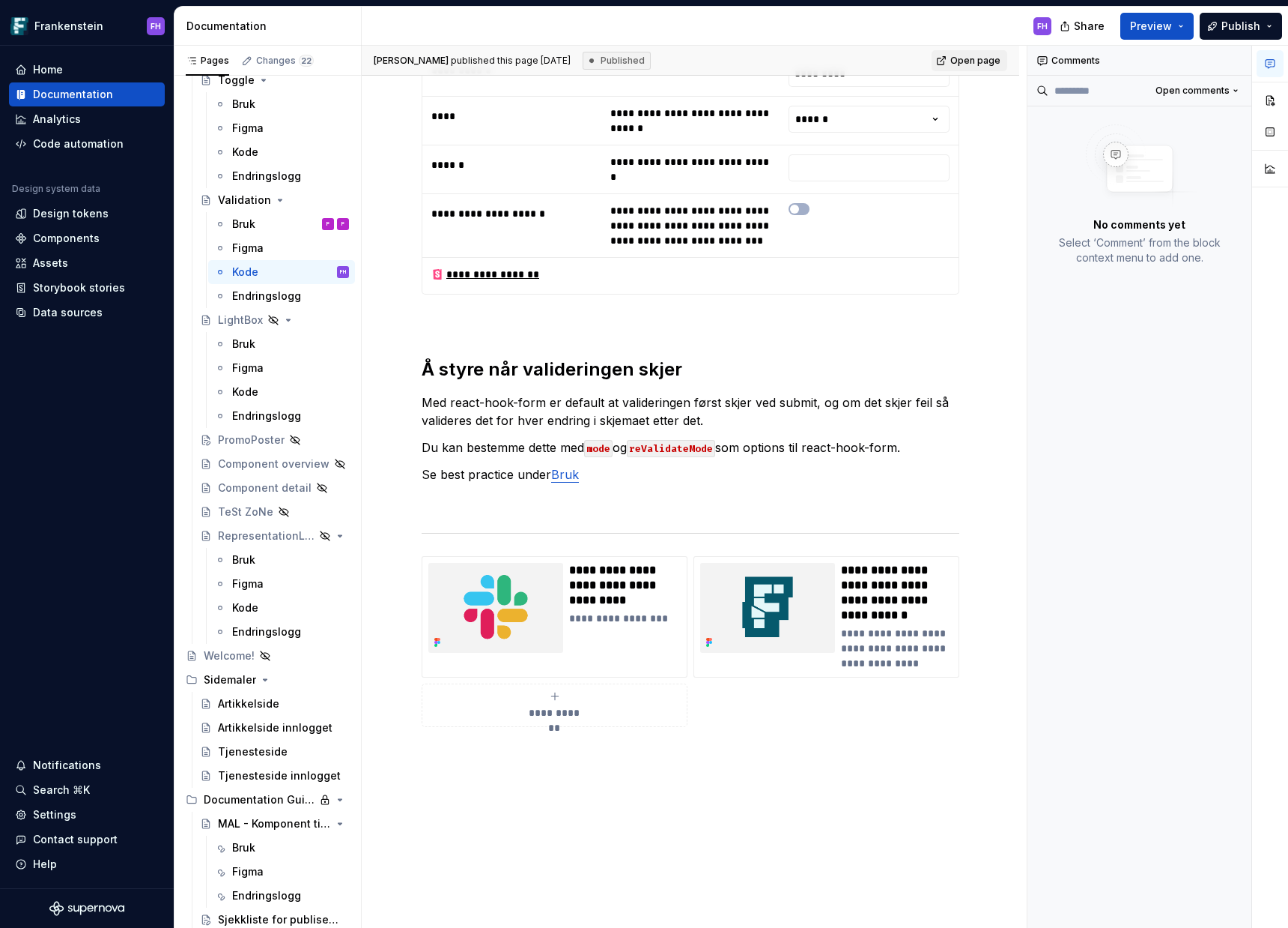
scroll to position [1500, 0]
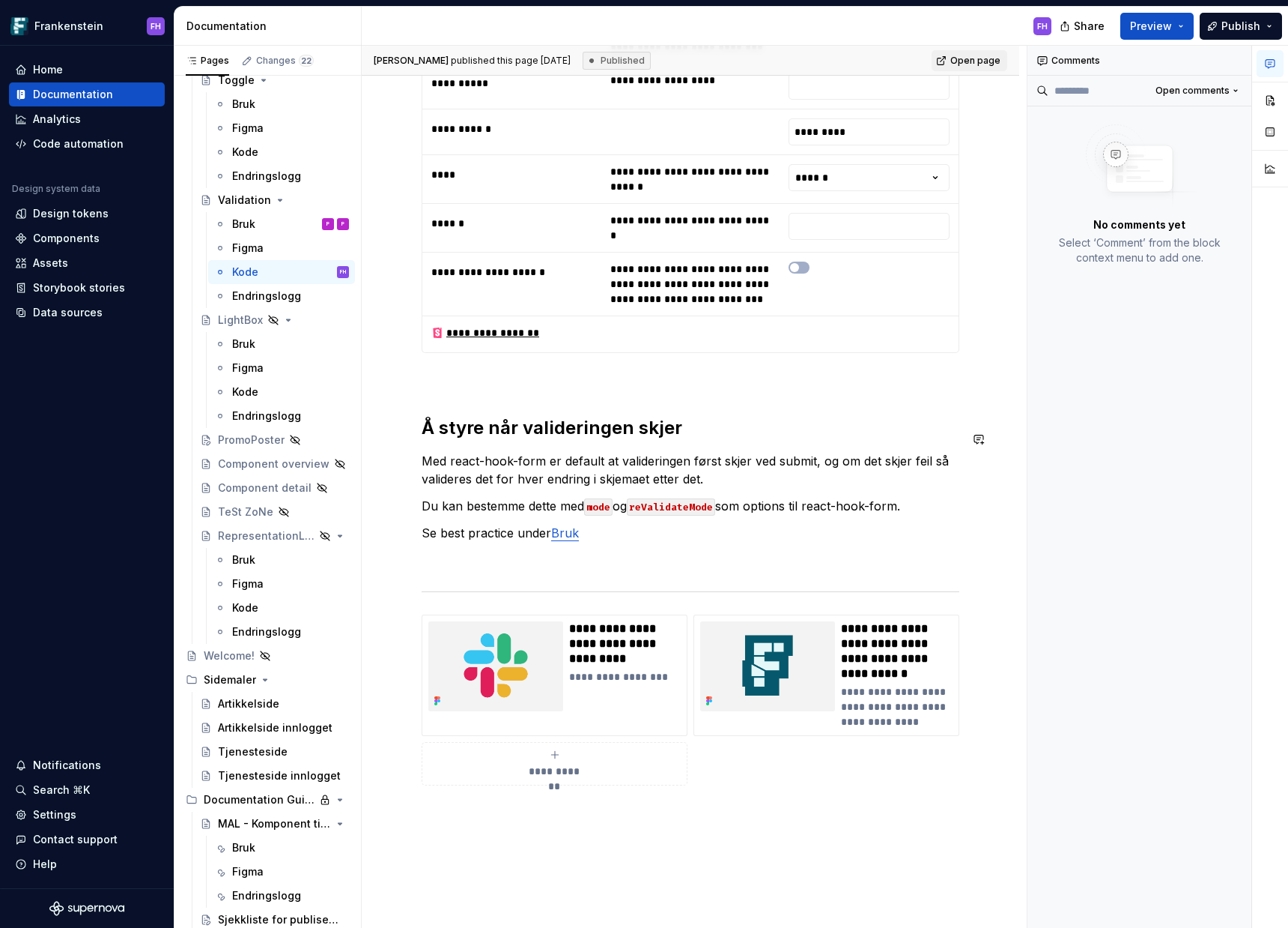
click at [861, 388] on p at bounding box center [690, 379] width 538 height 18
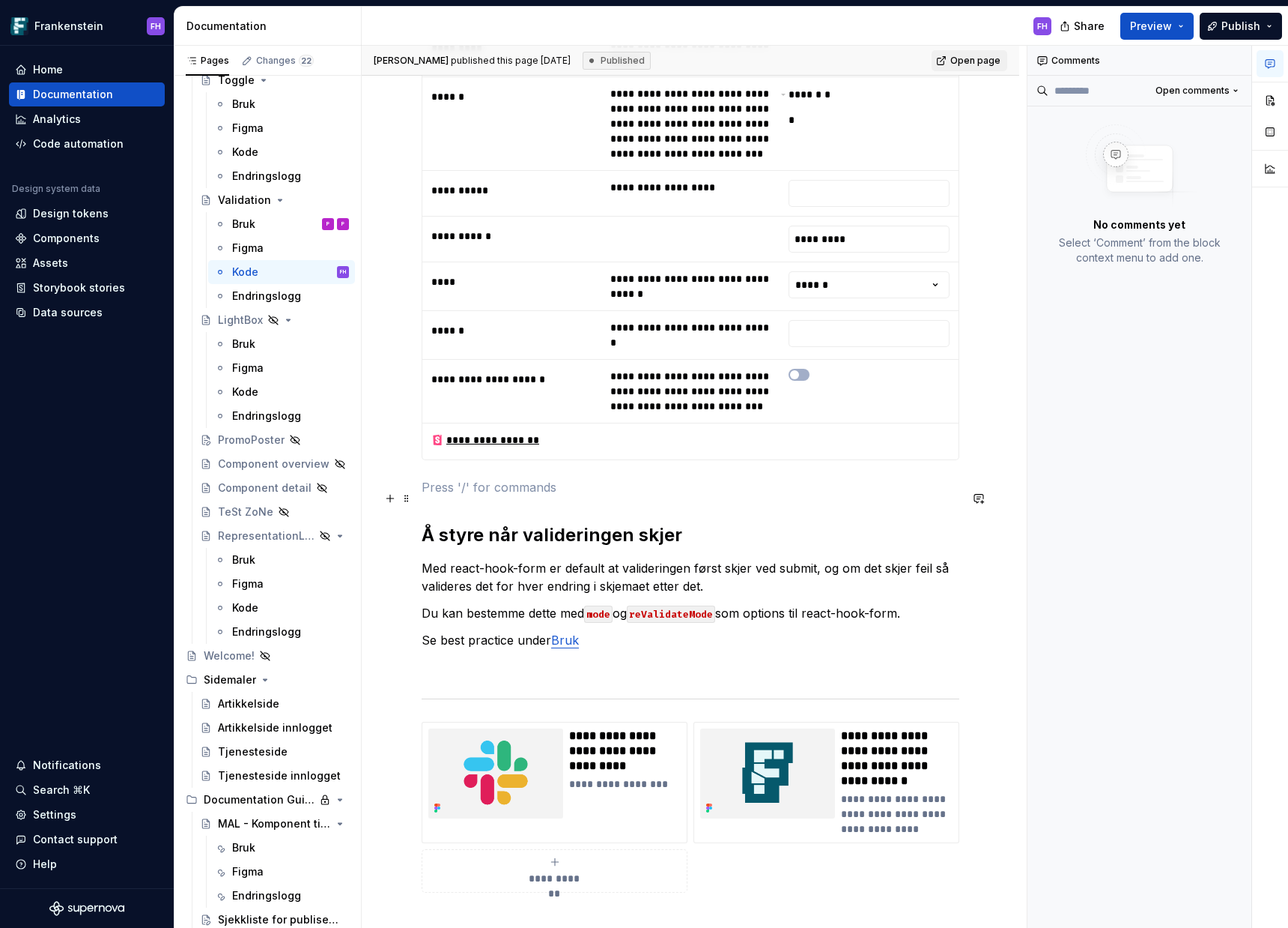
scroll to position [1402, 0]
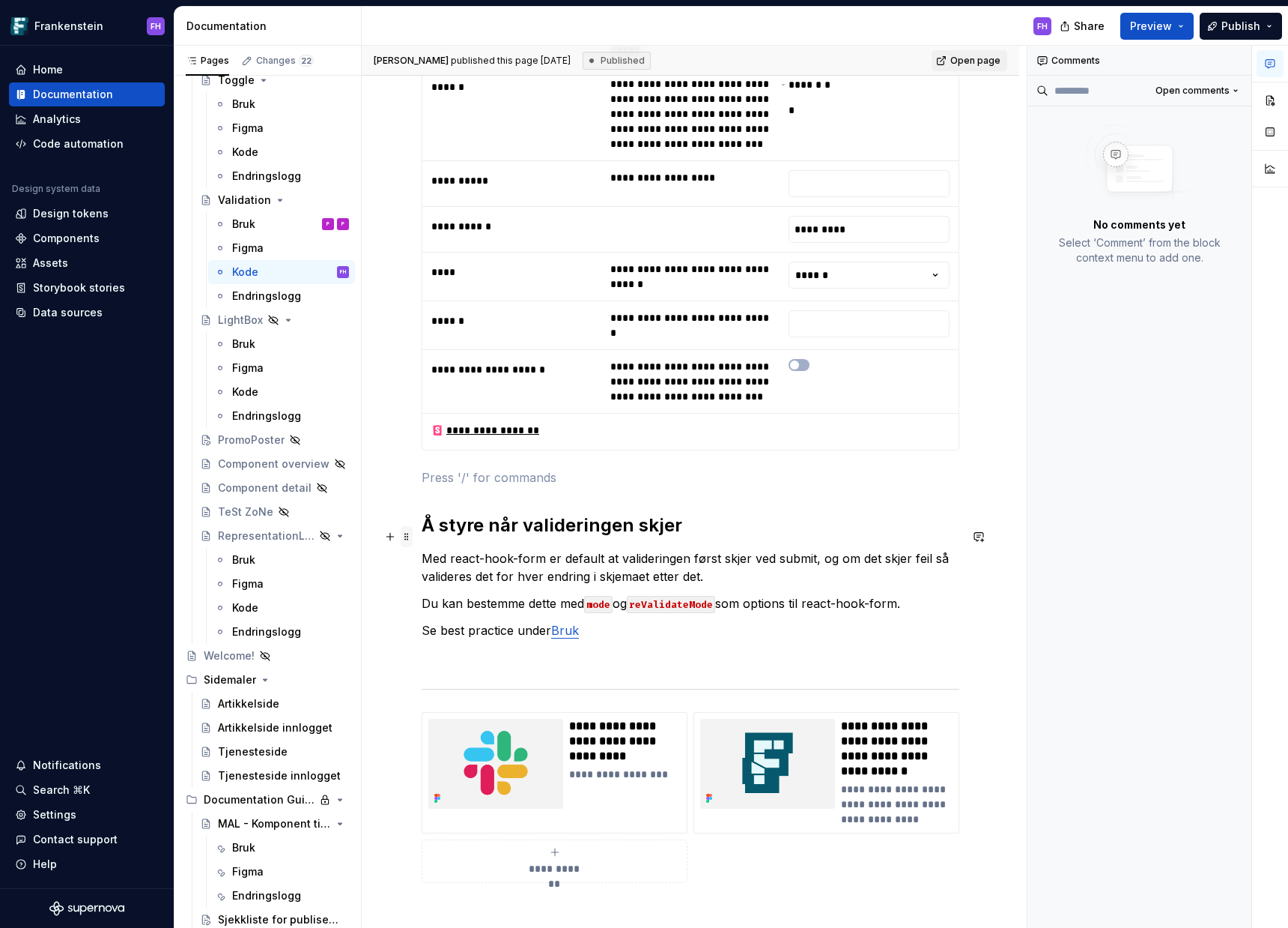
click at [400, 540] on button "button" at bounding box center [390, 536] width 21 height 21
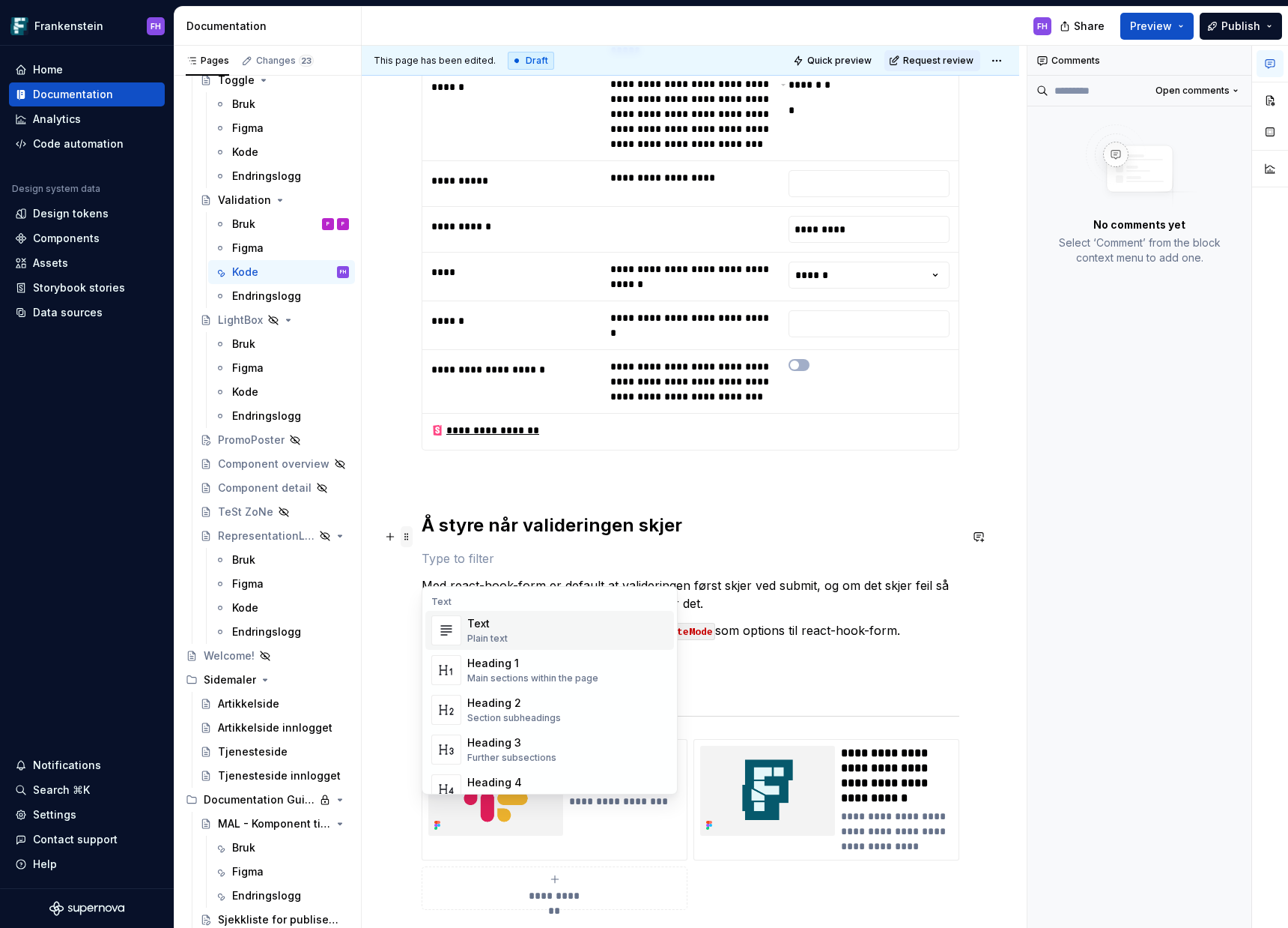
type textarea "*"
click at [407, 515] on div "**********" at bounding box center [691, 49] width 658 height 2312
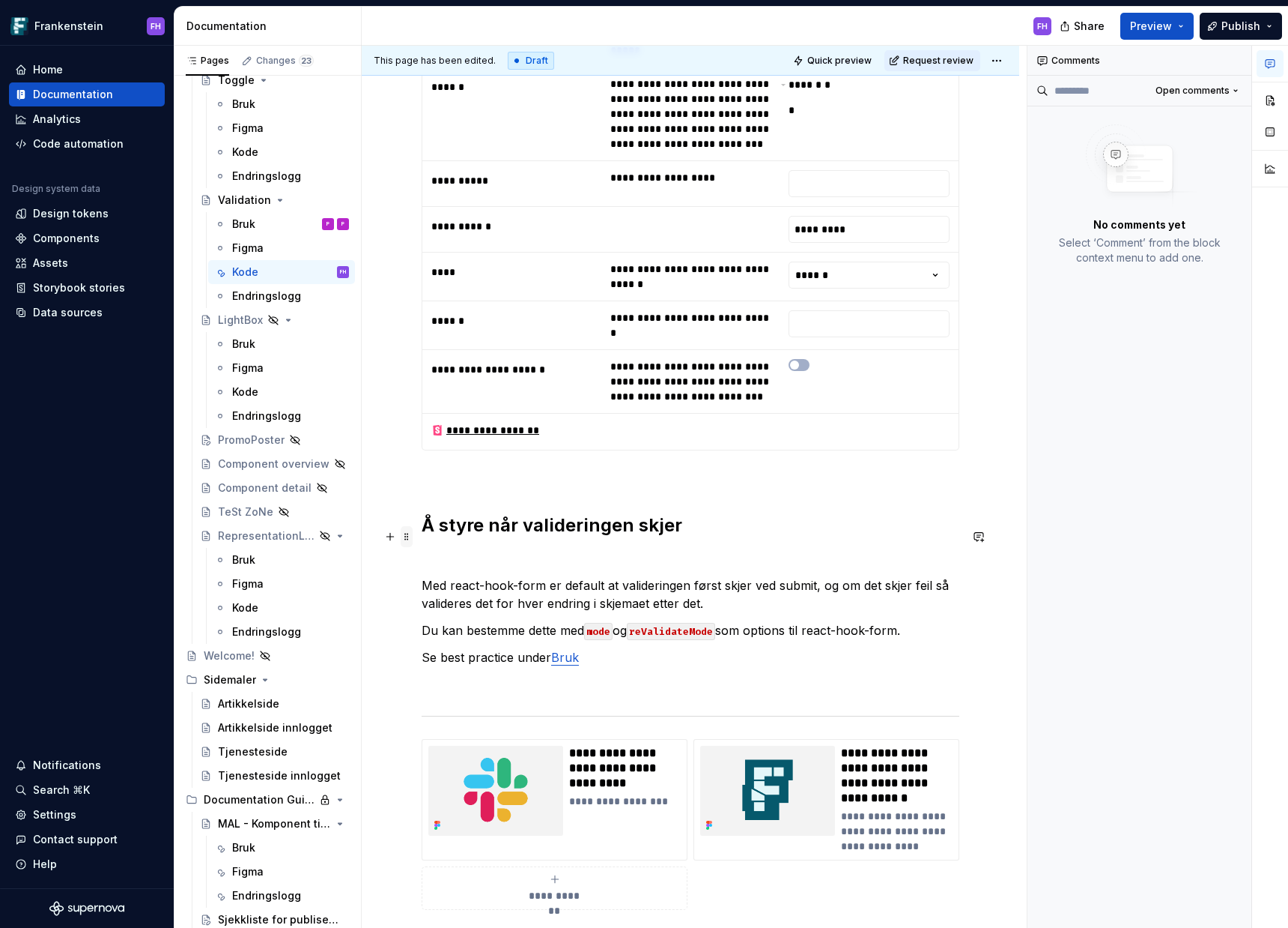
click at [404, 537] on span at bounding box center [407, 536] width 12 height 21
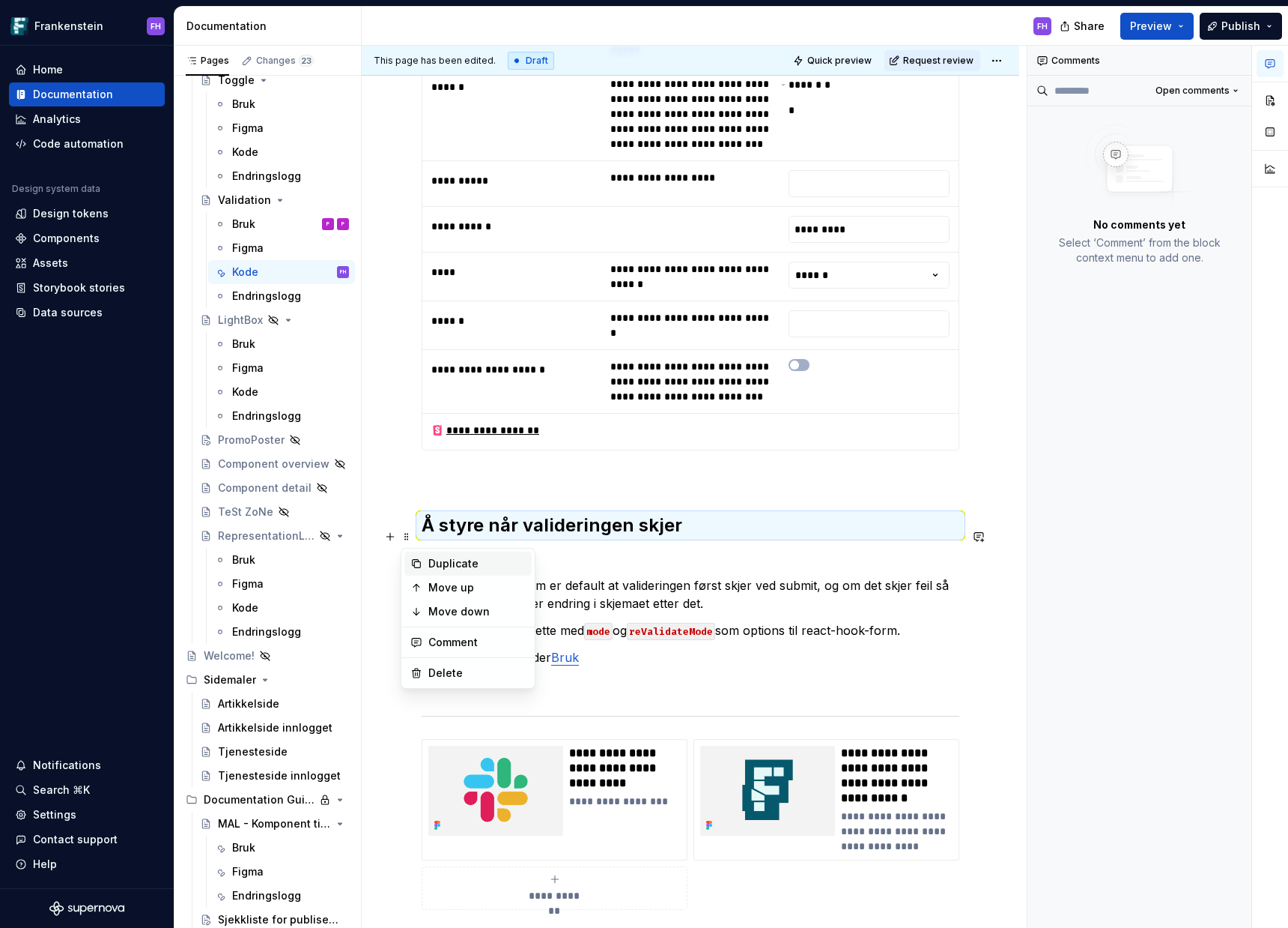
click at [442, 567] on div "Duplicate" at bounding box center [477, 564] width 98 height 15
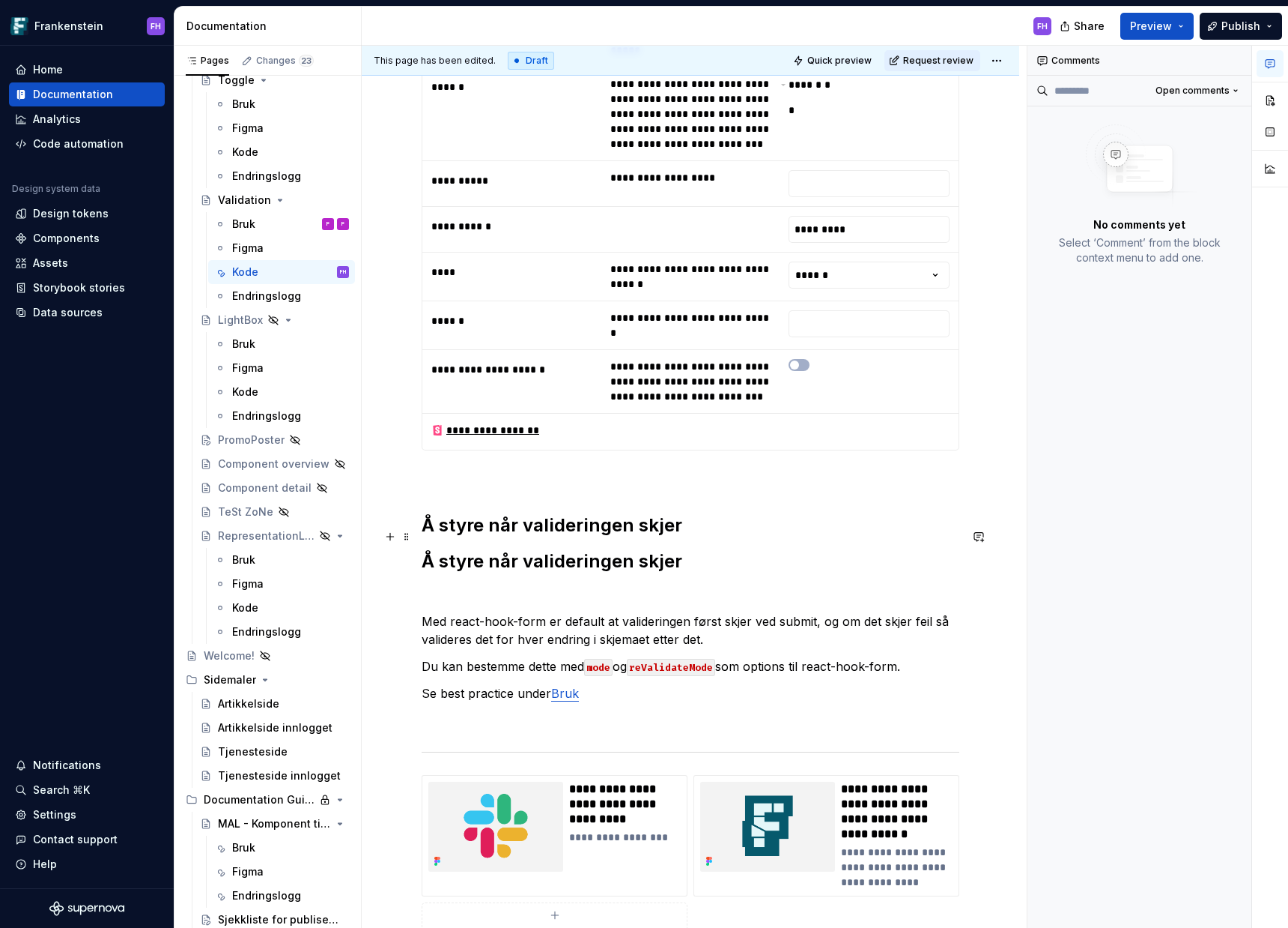
click at [585, 533] on h2 "Å styre når valideringen skjer" at bounding box center [690, 525] width 538 height 24
click at [683, 537] on h2 "Å styre når valideringen skjer" at bounding box center [690, 525] width 538 height 24
click at [421, 562] on div "**********" at bounding box center [691, 68] width 658 height 2348
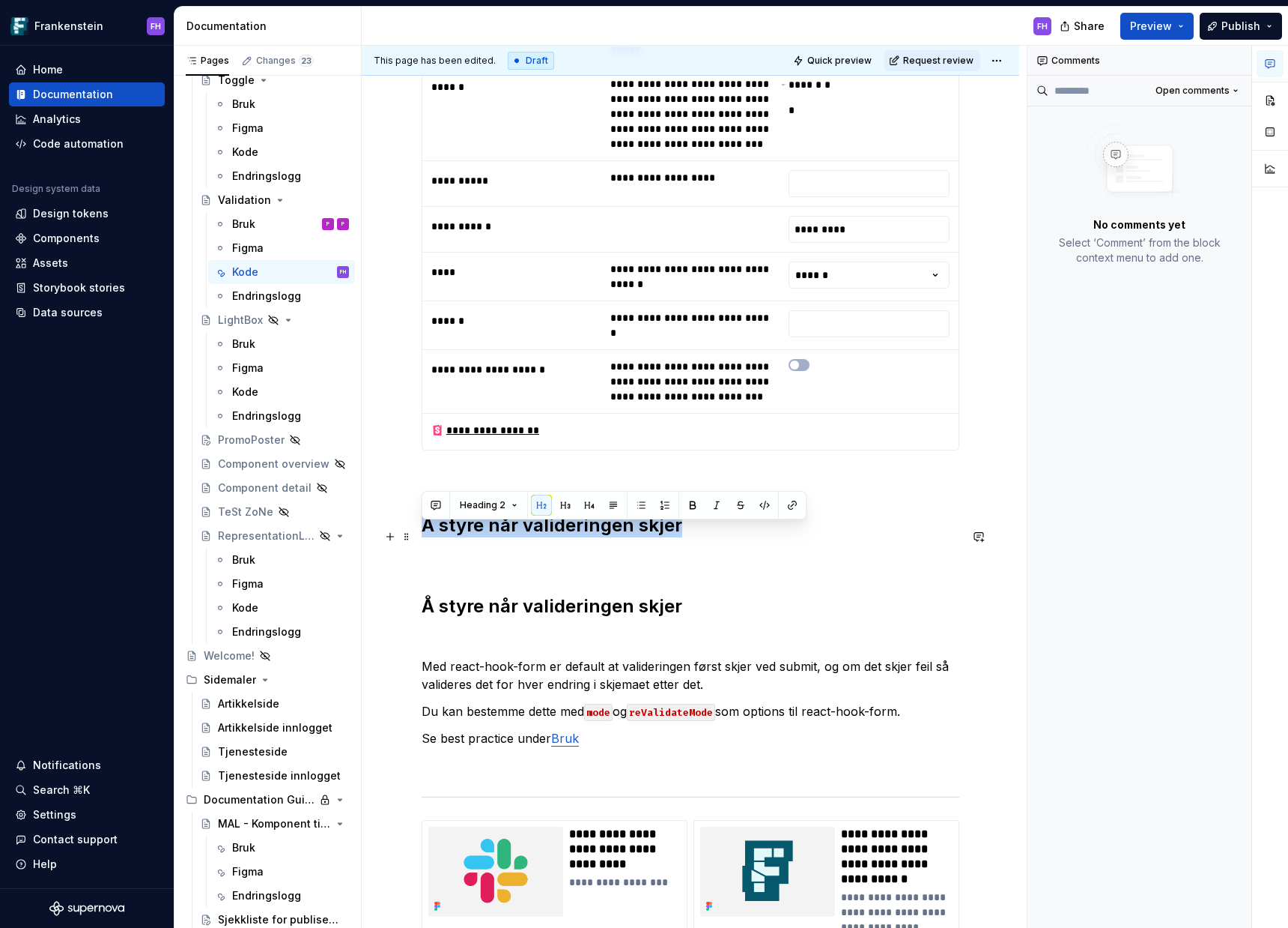
drag, startPoint x: 677, startPoint y: 539, endPoint x: 420, endPoint y: 537, distance: 257.0
click at [420, 537] on div "**********" at bounding box center [691, 90] width 658 height 2393
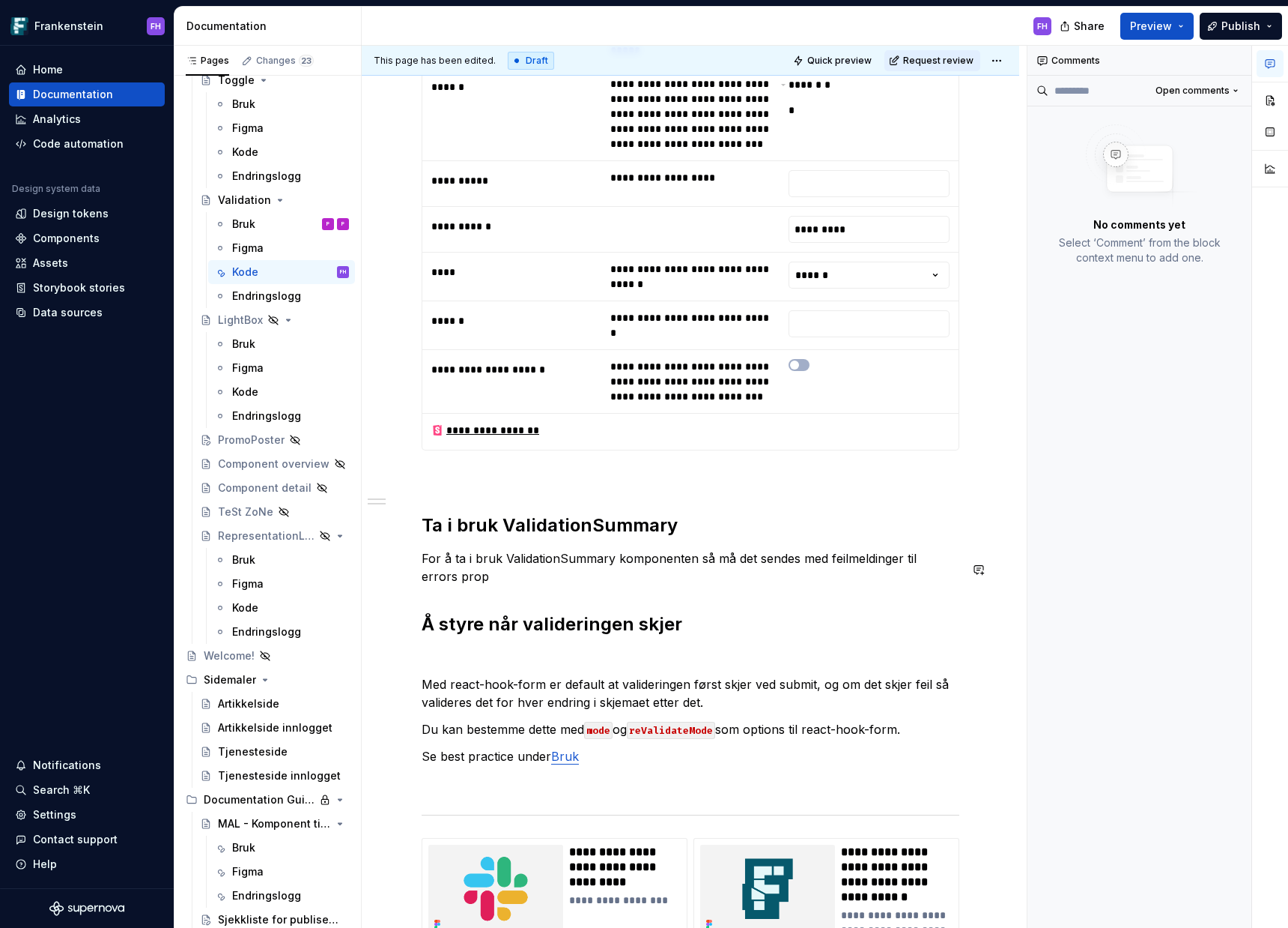
click at [828, 569] on p "For å ta i bruk ValidationSummary komponenten så må det sendes med feilmeldinge…" at bounding box center [690, 567] width 538 height 36
click at [747, 585] on p "For å ta i bruk ValidationSummary komponenten så må det sendes med feilmeldinge…" at bounding box center [690, 567] width 538 height 36
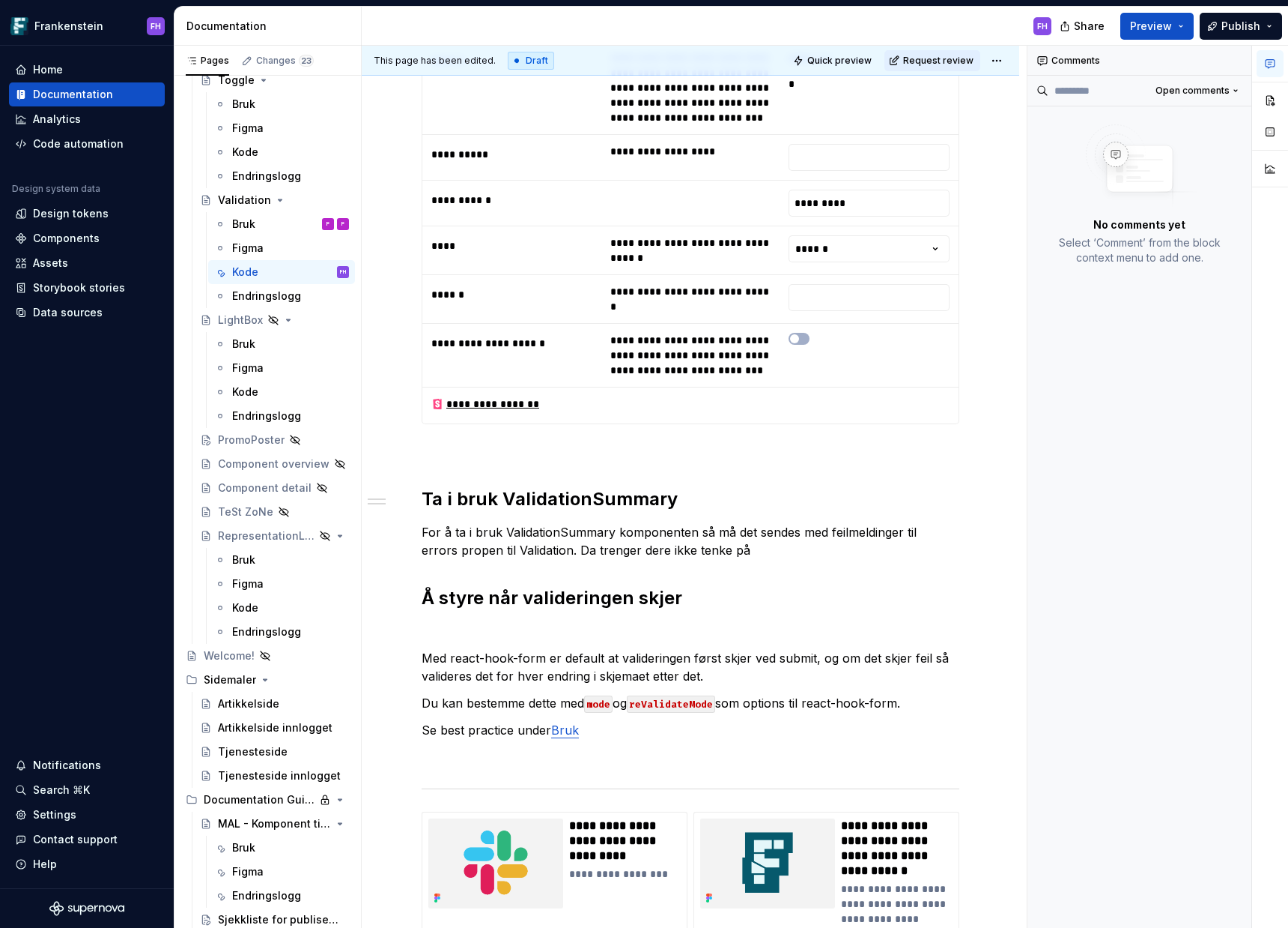
scroll to position [1583, 0]
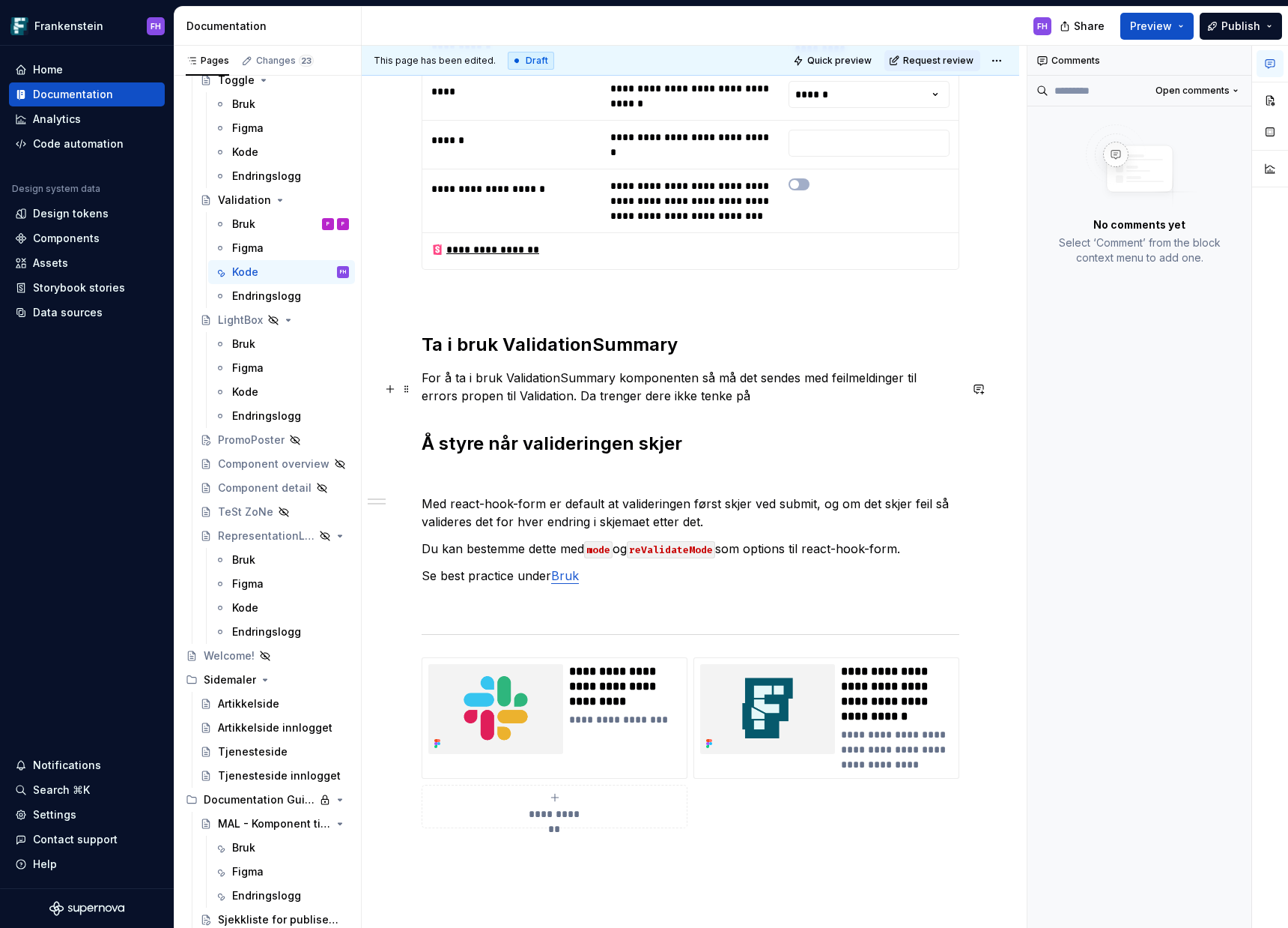
click at [758, 405] on p "For å ta i bruk ValidationSummary komponenten så må det sendes med feilmeldinge…" at bounding box center [690, 387] width 538 height 36
drag, startPoint x: 755, startPoint y: 409, endPoint x: 542, endPoint y: 406, distance: 213.0
click at [542, 405] on p "For å ta i bruk ValidationSummary komponenten så må det sendes med feilmeldinge…" at bounding box center [690, 387] width 538 height 36
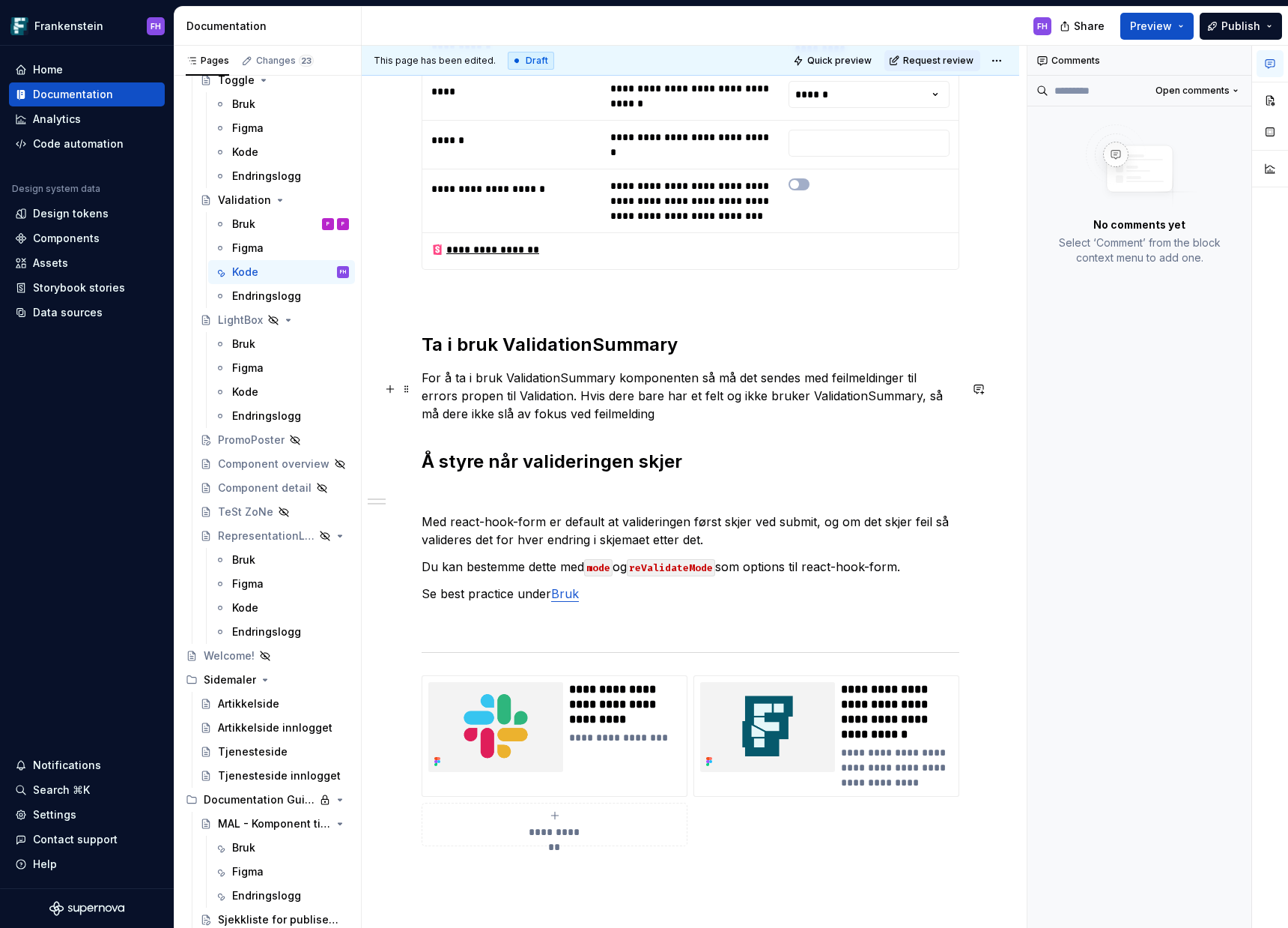
click at [644, 421] on p "For å ta i bruk ValidationSummary komponenten så må det sendes med feilmeldinge…" at bounding box center [690, 396] width 538 height 54
click at [636, 422] on p "For å ta i bruk ValidationSummary komponenten så må det sendes med feilmeldinge…" at bounding box center [690, 396] width 538 height 54
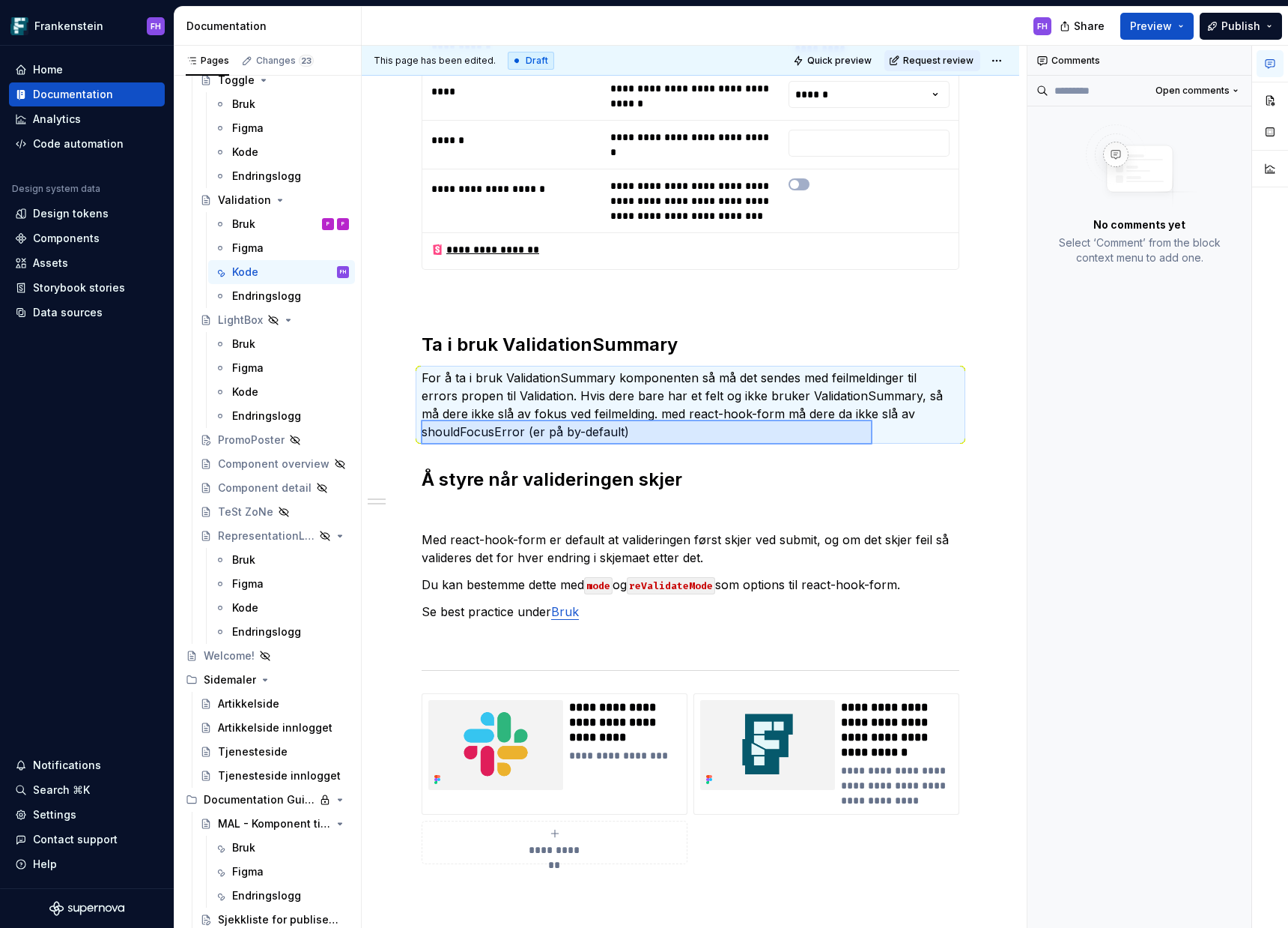
drag, startPoint x: 421, startPoint y: 444, endPoint x: 864, endPoint y: 422, distance: 443.5
click at [871, 419] on div "**********" at bounding box center [694, 487] width 665 height 883
click at [865, 422] on p "For å ta i bruk ValidationSummary komponenten så må det sendes med feilmeldinge…" at bounding box center [690, 405] width 538 height 72
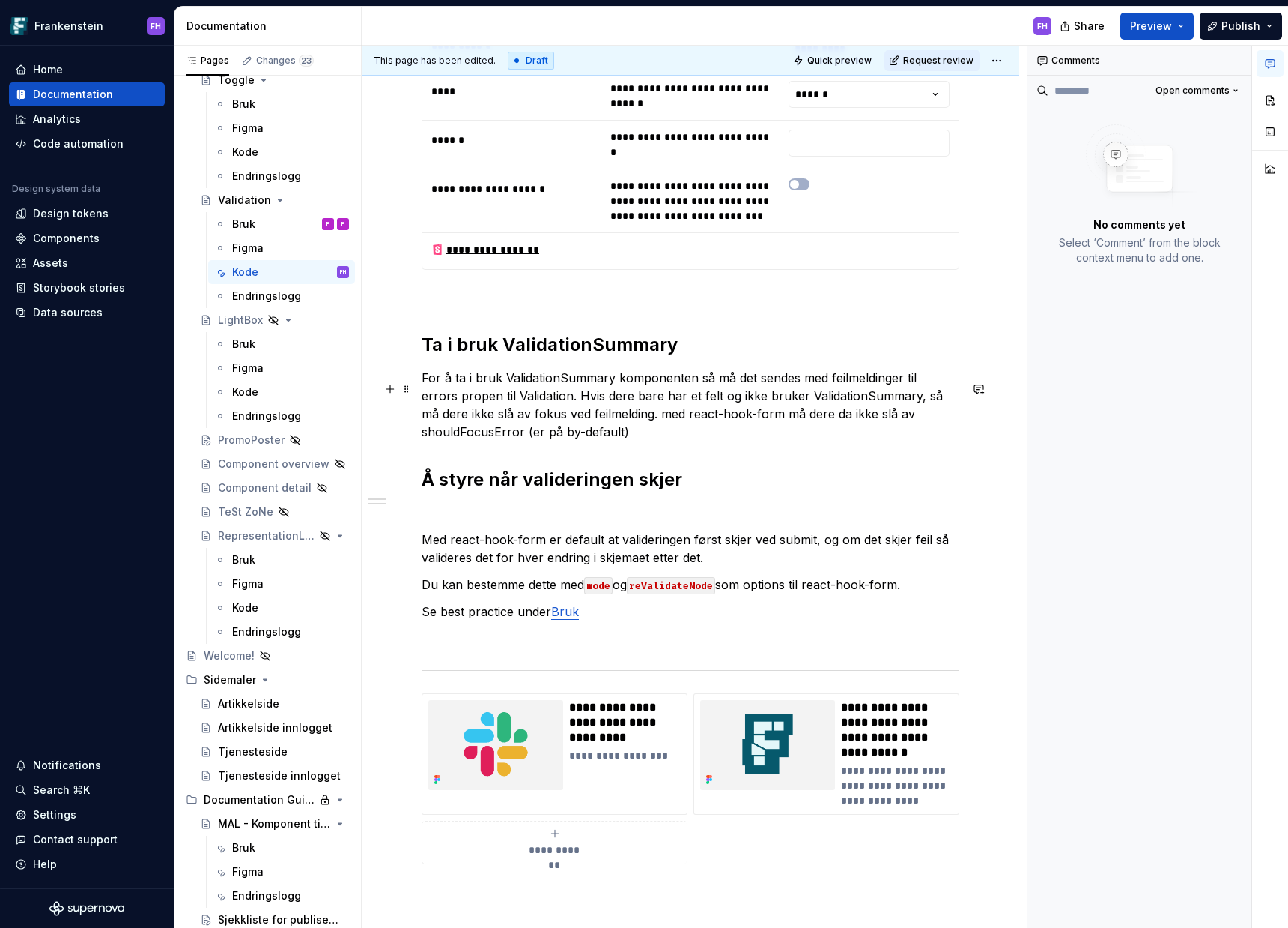
click at [424, 440] on p "For å ta i bruk ValidationSummary komponenten så må det sendes med feilmeldinge…" at bounding box center [690, 405] width 538 height 72
click at [671, 440] on p "For å ta i bruk ValidationSummary komponenten så må det sendes med feilmeldinge…" at bounding box center [690, 405] width 538 height 72
drag, startPoint x: 622, startPoint y: 445, endPoint x: 562, endPoint y: 443, distance: 60.0
click at [562, 440] on p "For å ta i bruk ValidationSummary komponenten så må det sendes med feilmeldinge…" at bounding box center [690, 405] width 538 height 72
click at [1028, 413] on div "Comments Open comments No comments yet Select ‘Comment’ from the block context …" at bounding box center [1140, 487] width 225 height 883
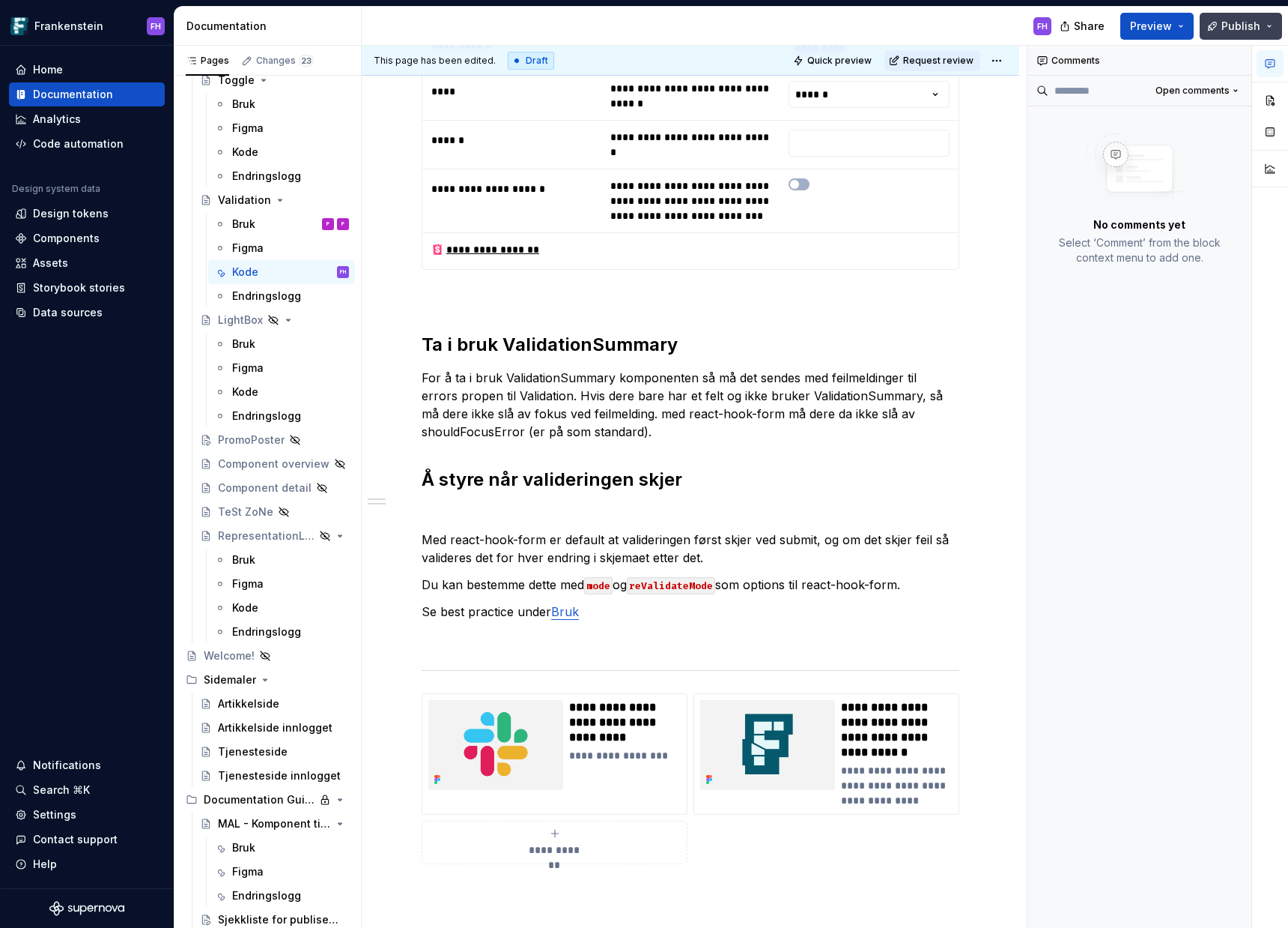
click at [1244, 33] on span "Publish" at bounding box center [1241, 26] width 39 height 15
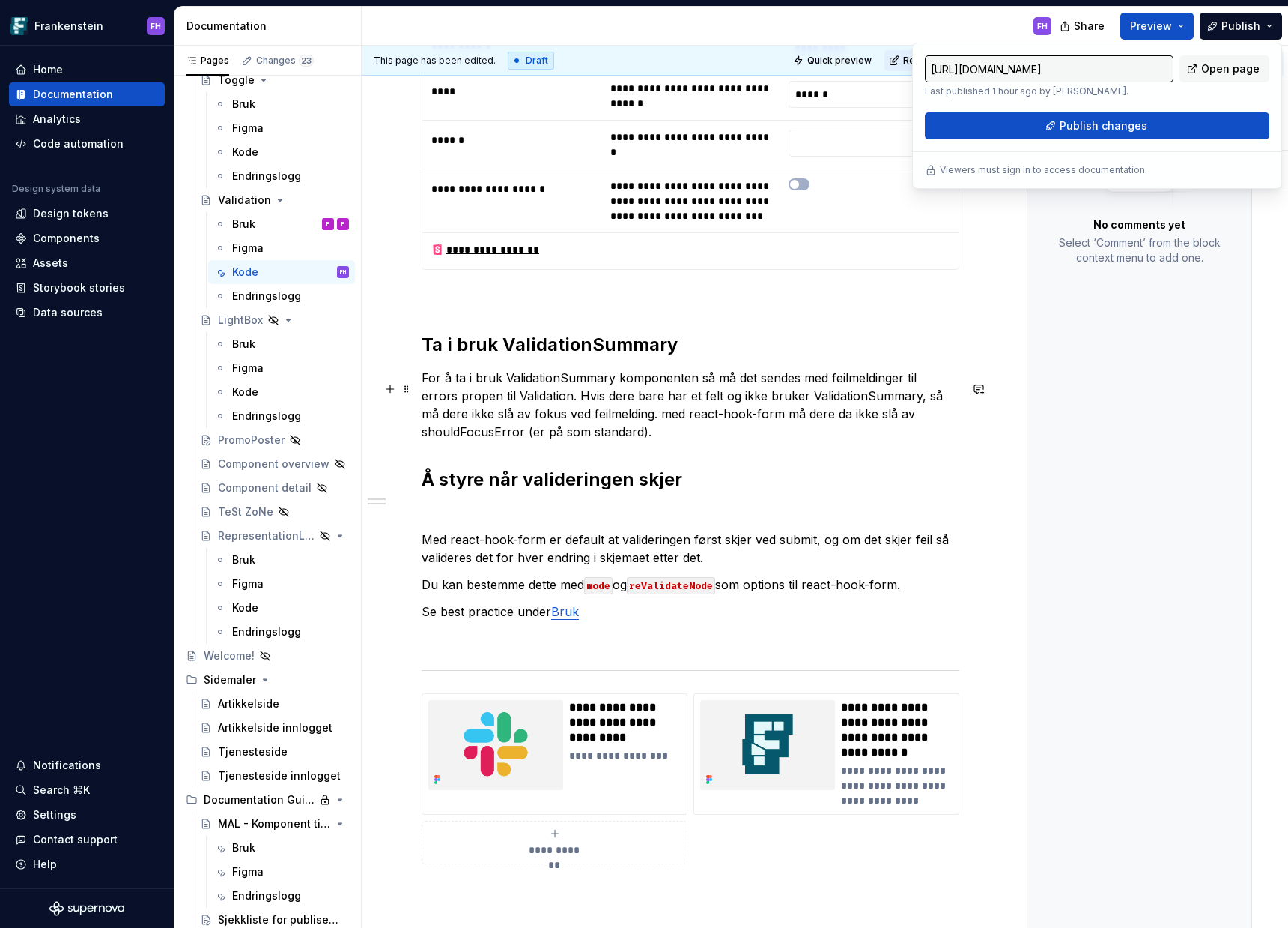
click at [878, 417] on p "For å ta i bruk ValidationSummary komponenten så må det sendes med feilmeldinge…" at bounding box center [690, 405] width 538 height 72
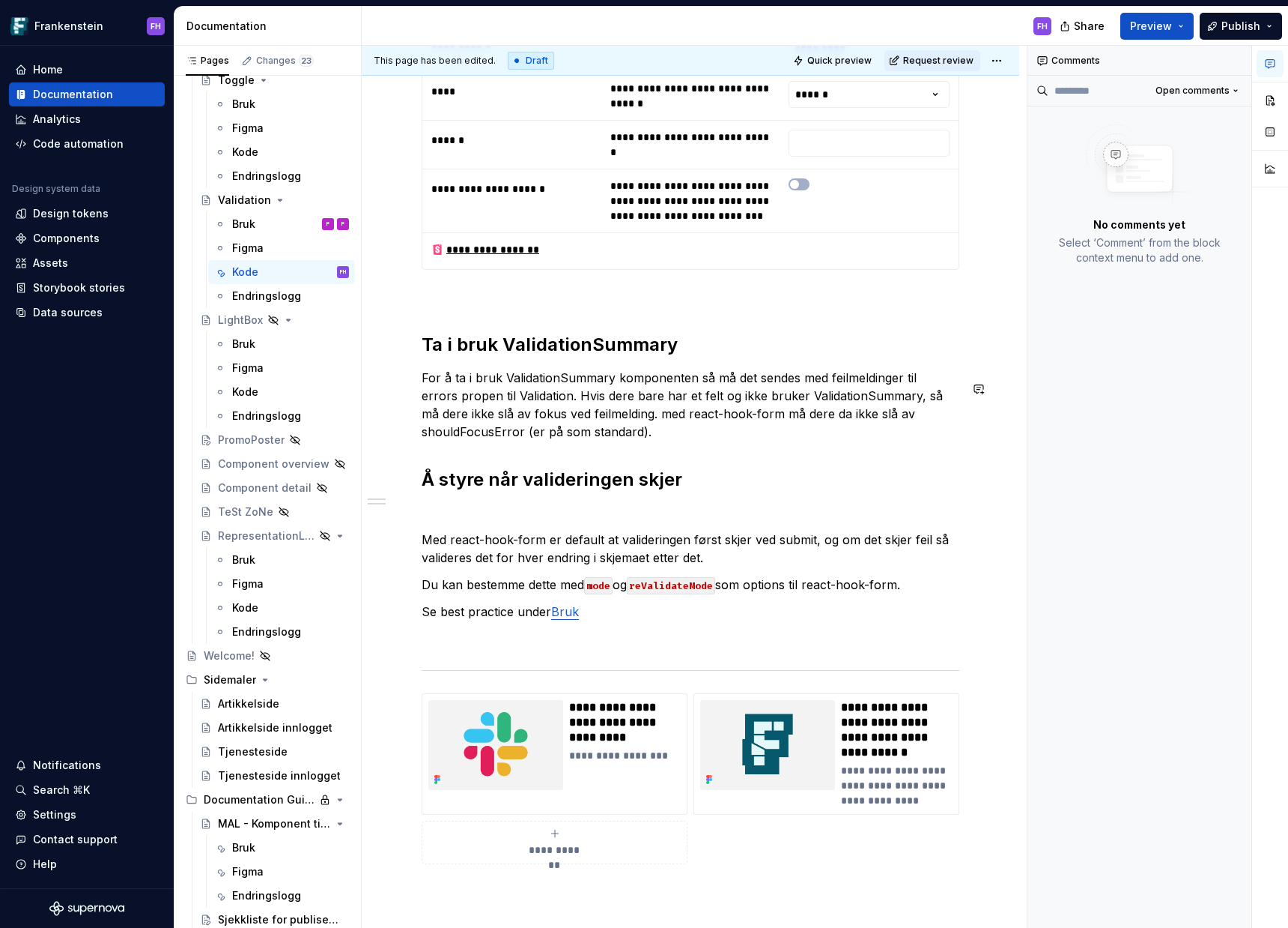
click at [878, 440] on p "For å ta i bruk ValidationSummary komponenten så må det sendes med feilmeldinge…" at bounding box center [690, 405] width 538 height 72
click at [619, 427] on p "For å ta i bruk ValidationSummary komponenten så må det sendes med feilmeldinge…" at bounding box center [690, 405] width 538 height 72
click at [677, 433] on p "For å ta i bruk ValidationSummary komponenten så må det sendes med feilmeldinge…" at bounding box center [690, 405] width 538 height 72
click at [676, 440] on p "For å ta i bruk ValidationSummary komponenten så må det sendes med feilmeldinge…" at bounding box center [690, 405] width 538 height 72
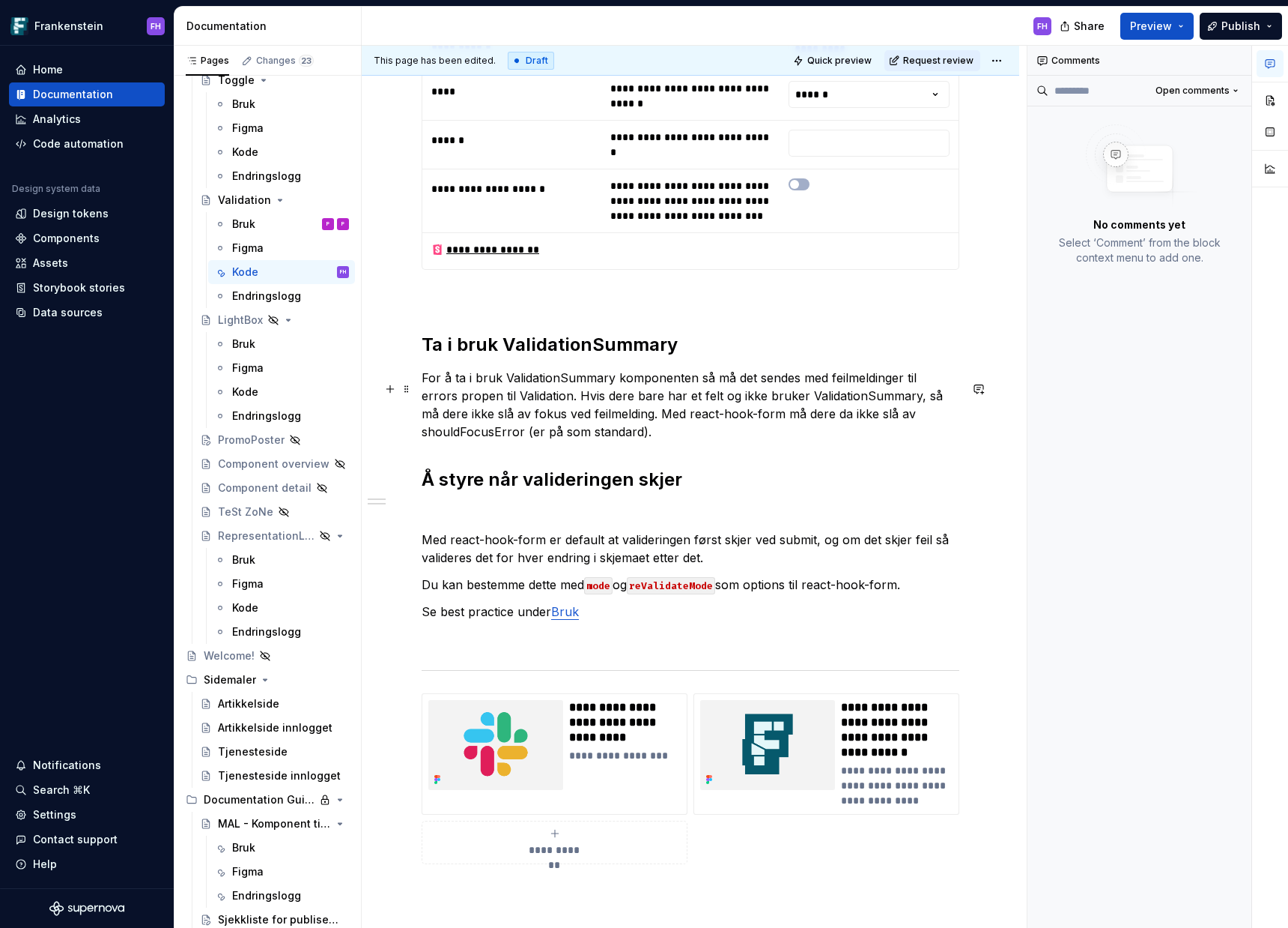
click at [674, 440] on p "For å ta i bruk ValidationSummary komponenten så må det sendes med feilmeldinge…" at bounding box center [690, 405] width 538 height 72
click at [689, 440] on p "For å ta i bruk ValidationSummary komponenten så må det sendes med feilmeldinge…" at bounding box center [690, 405] width 538 height 72
click at [673, 440] on p "For å ta i bruk ValidationSummary komponenten så må det sendes med feilmeldinge…" at bounding box center [690, 405] width 538 height 72
click at [1248, 29] on span "Publish" at bounding box center [1241, 26] width 39 height 15
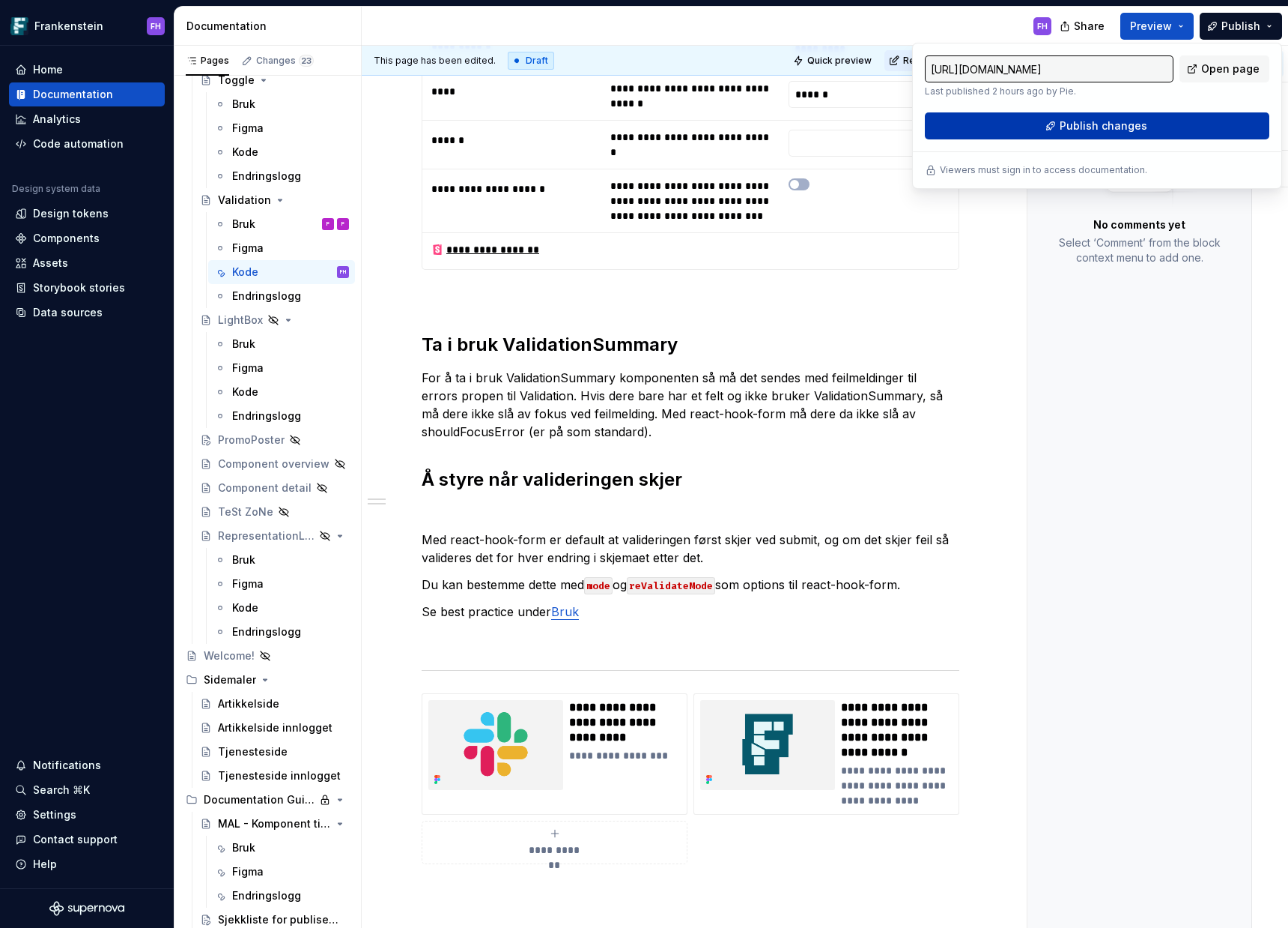
click at [1164, 126] on button "Publish changes" at bounding box center [1097, 126] width 344 height 27
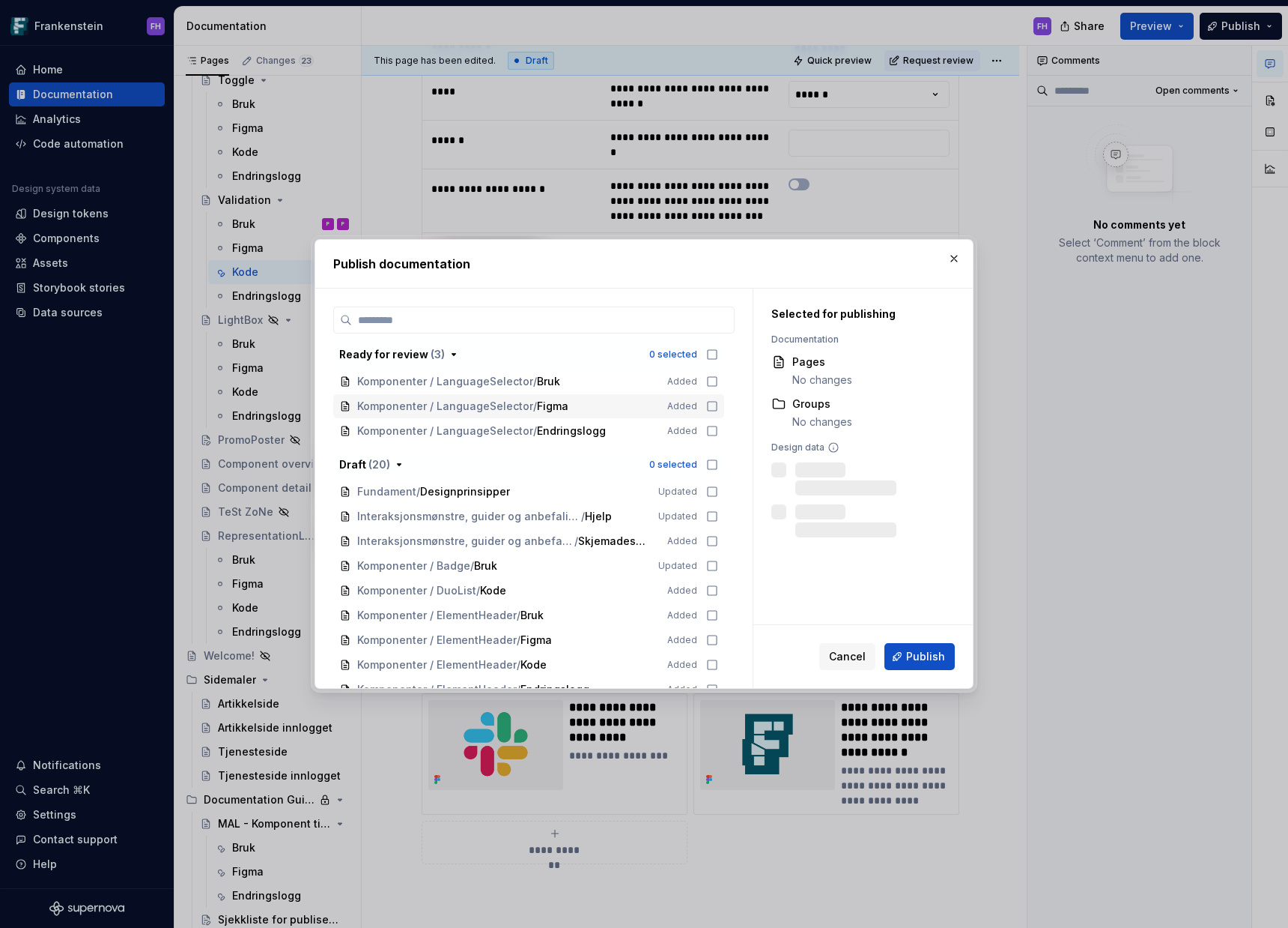
scroll to position [286, 0]
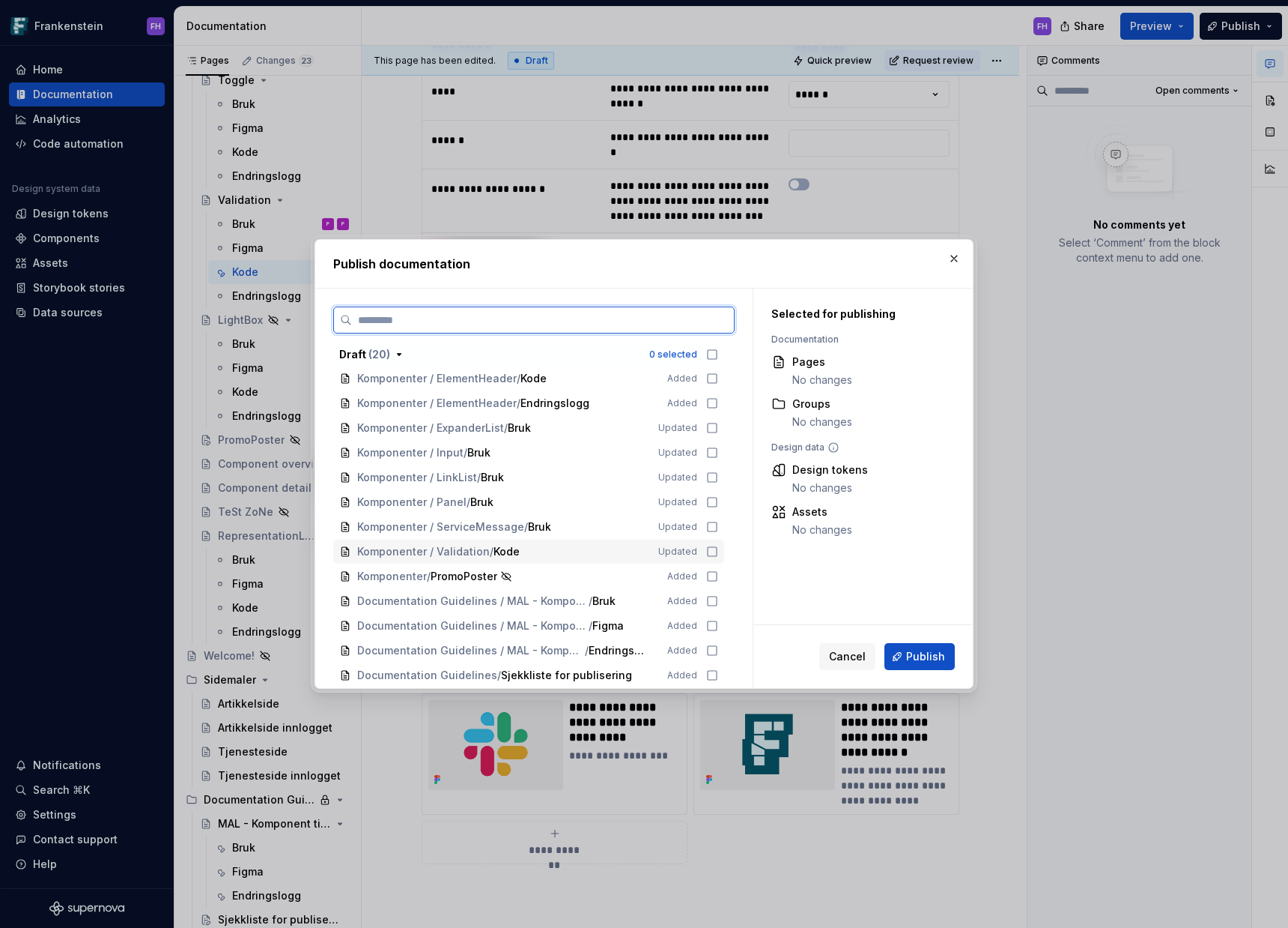
click at [711, 554] on icon at bounding box center [712, 551] width 12 height 12
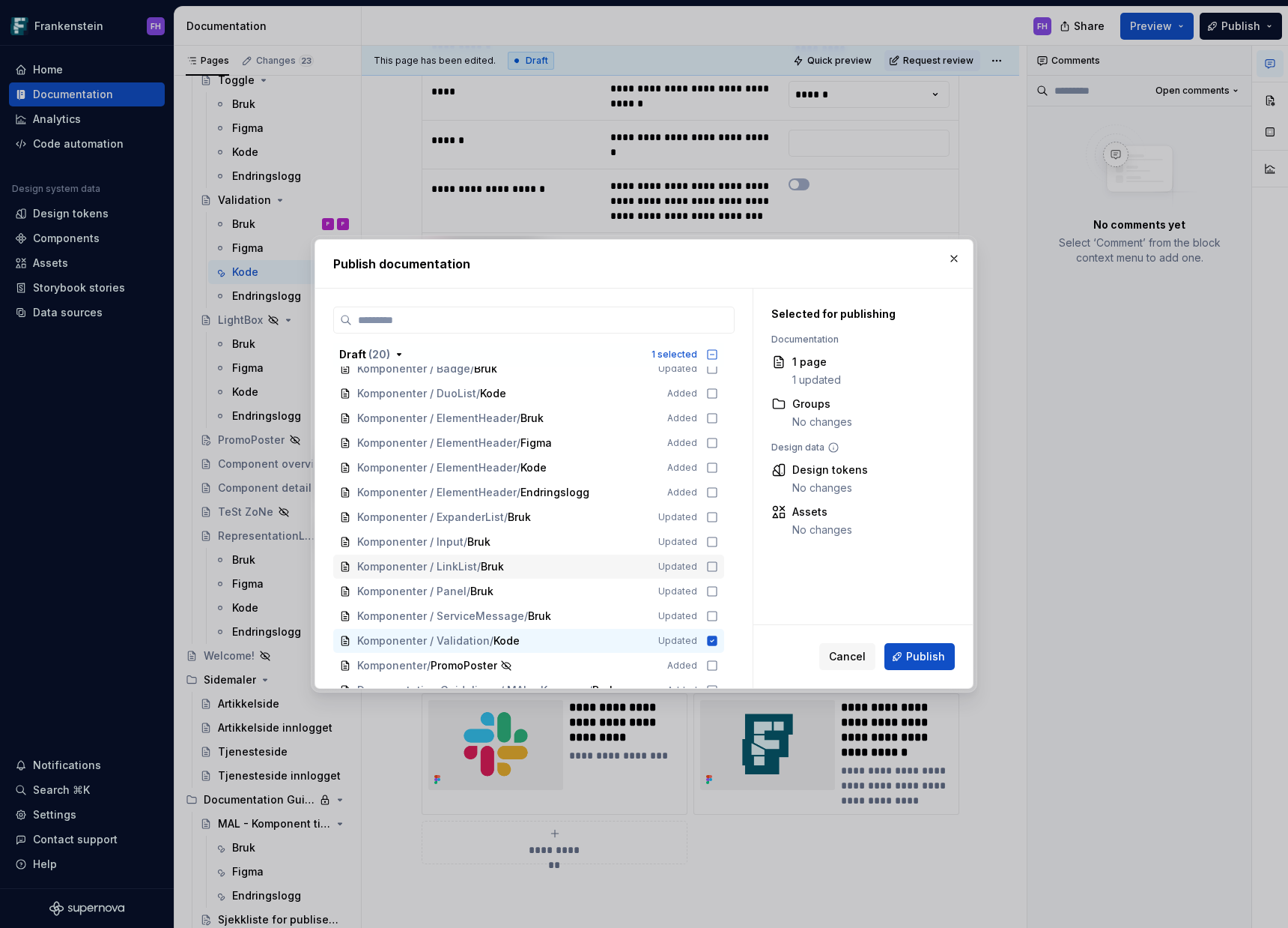
scroll to position [0, 0]
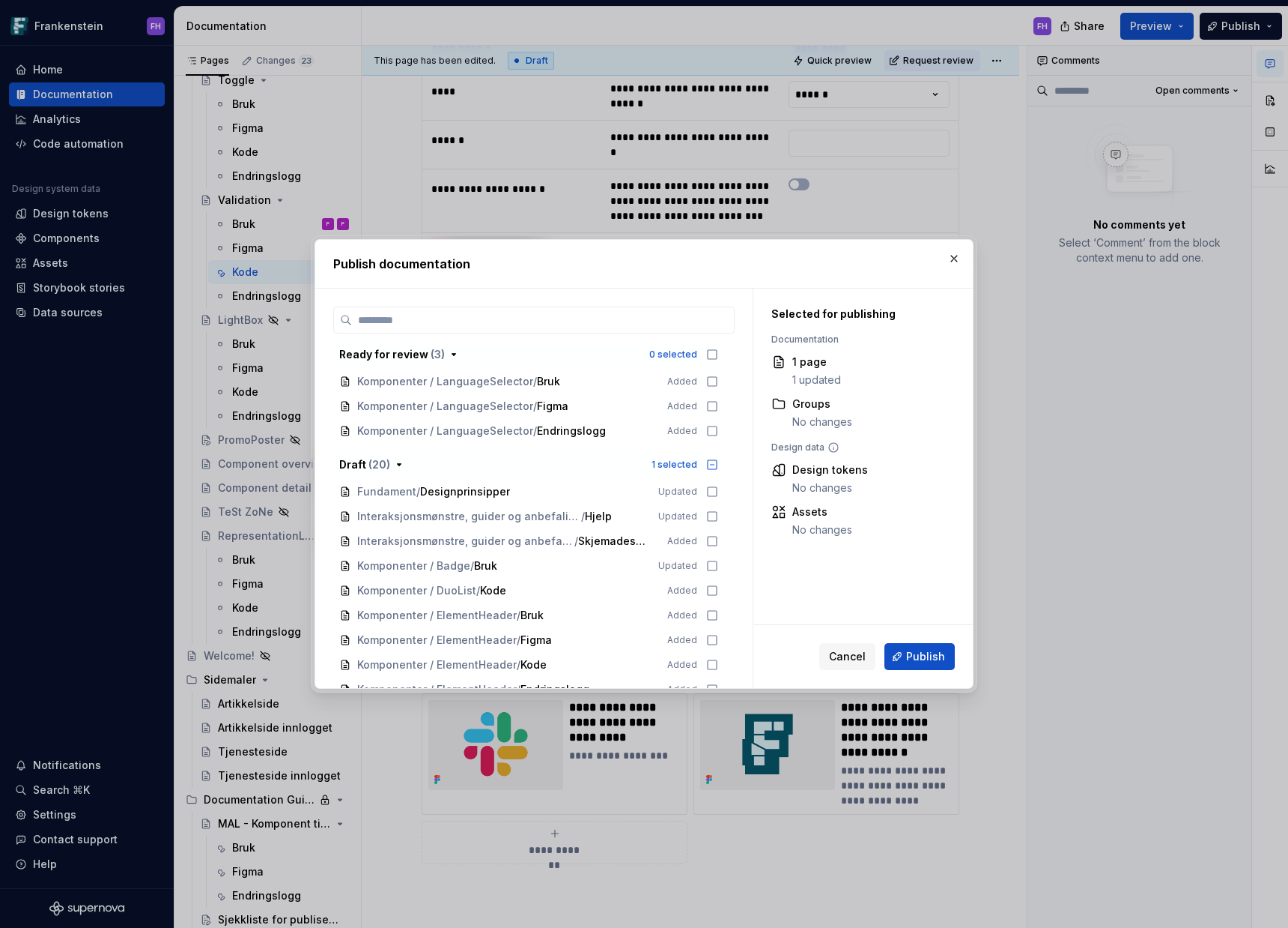
click at [903, 663] on button "Publish" at bounding box center [919, 657] width 70 height 27
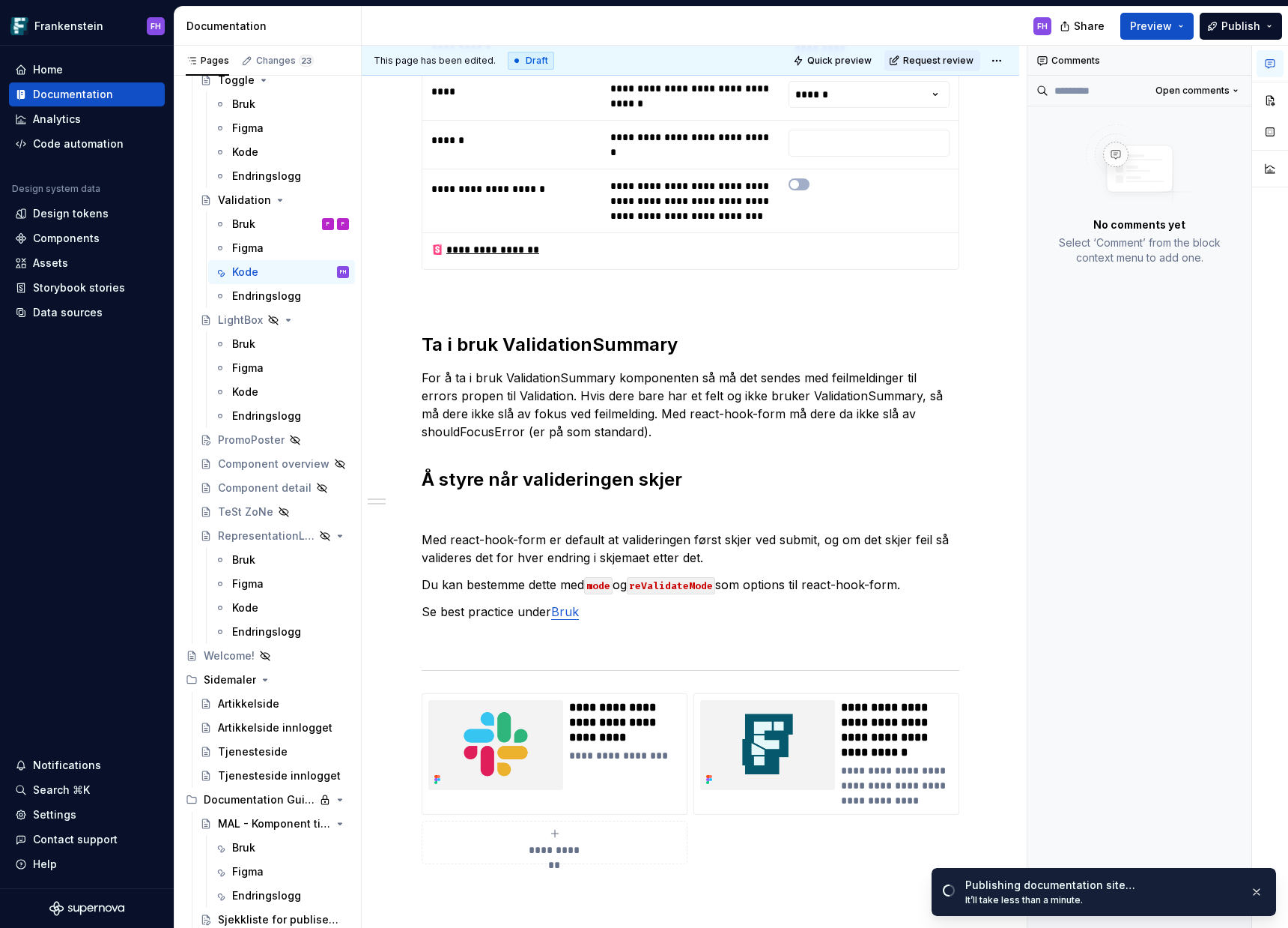
scroll to position [1583, 0]
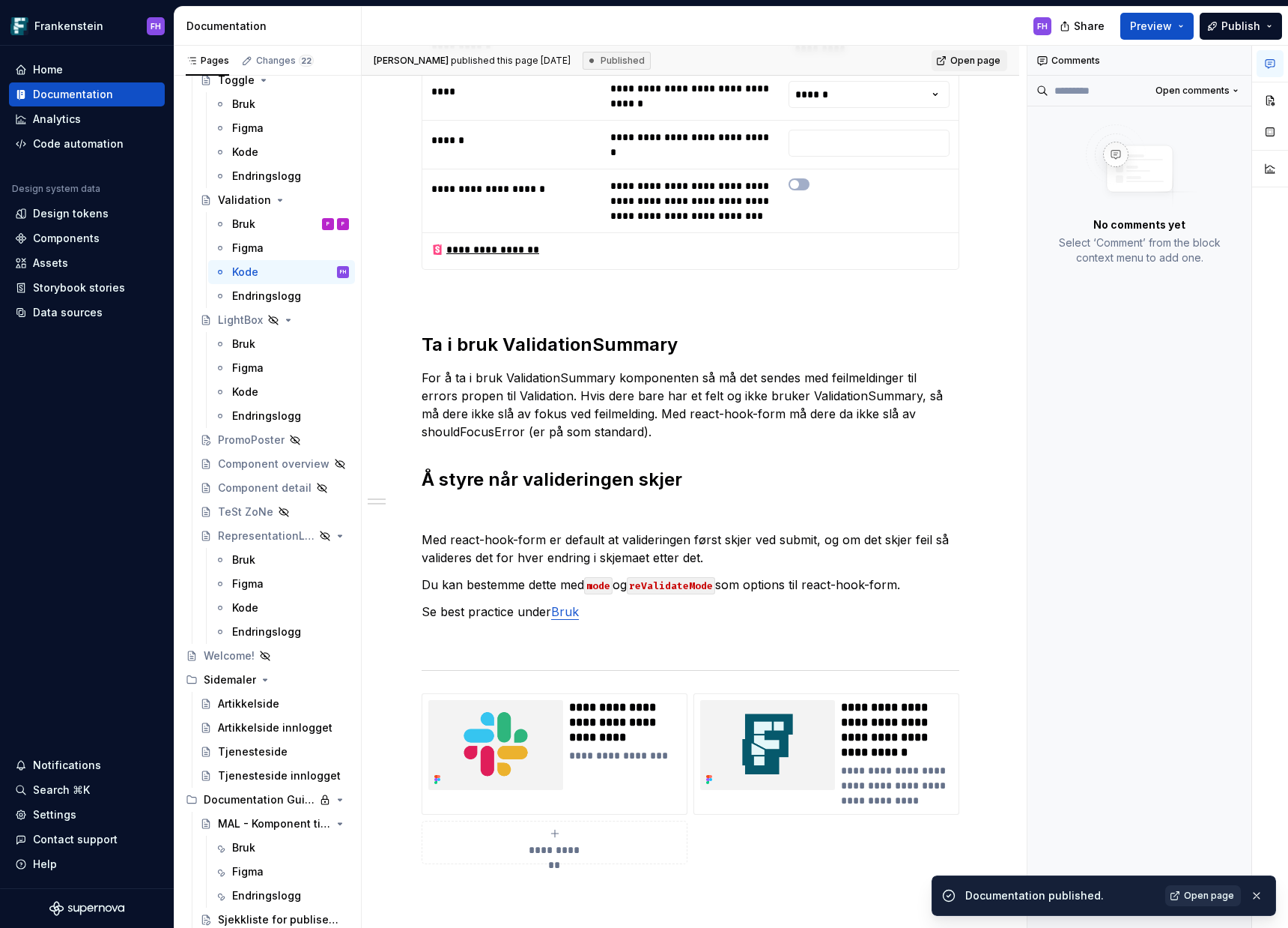
click at [1196, 894] on span "Open page" at bounding box center [1209, 896] width 50 height 12
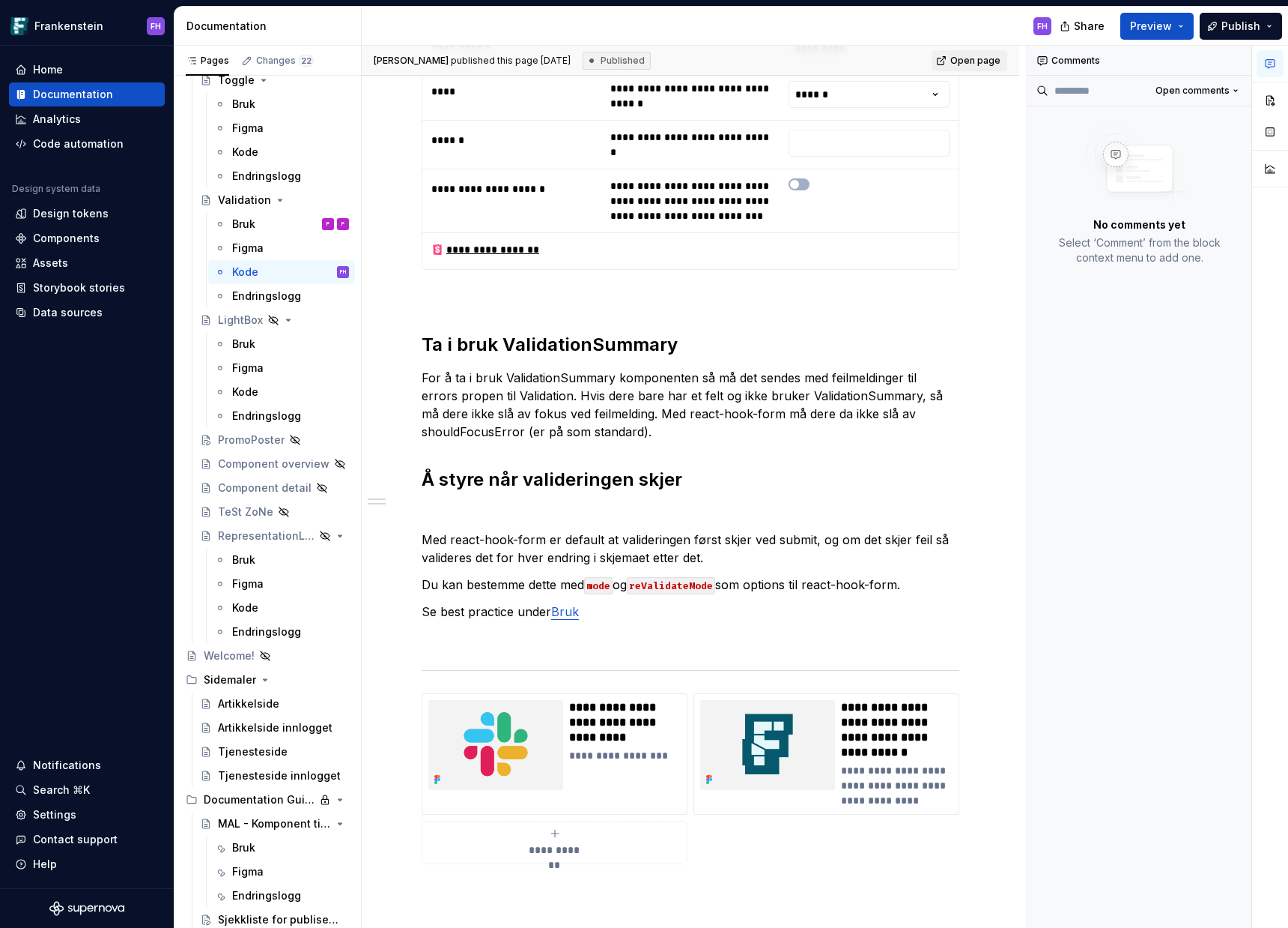
type textarea "*"
